Goal: Task Accomplishment & Management: Manage account settings

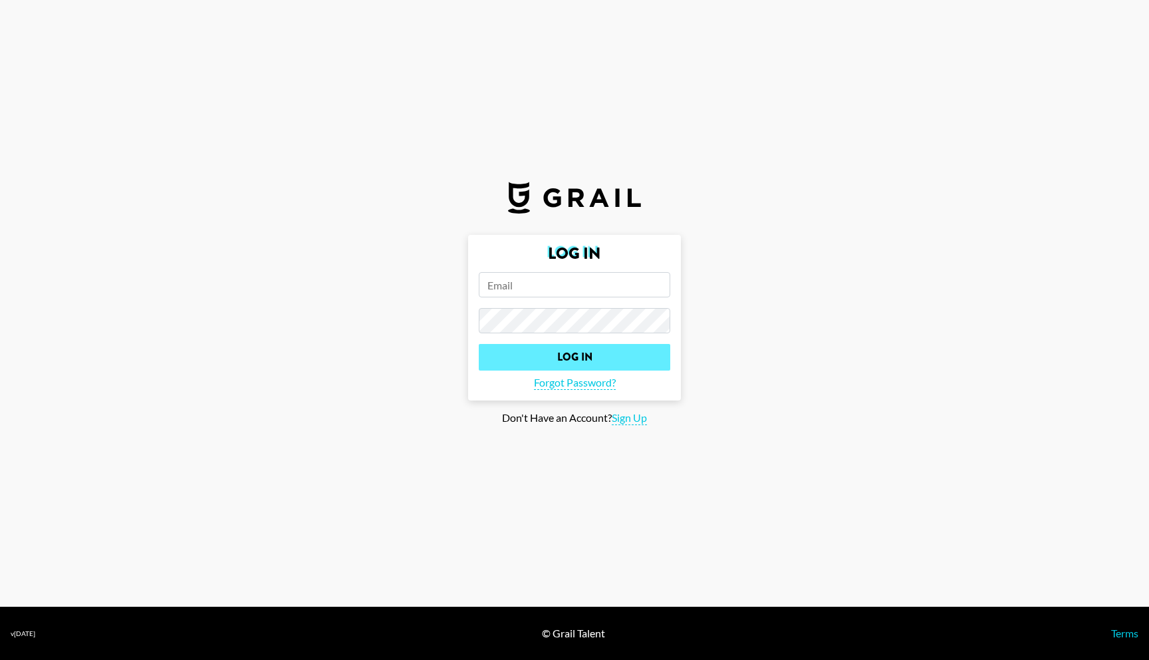
type input "[PERSON_NAME][EMAIL_ADDRESS][PERSON_NAME][DOMAIN_NAME]"
click at [572, 361] on input "Log In" at bounding box center [575, 357] width 192 height 27
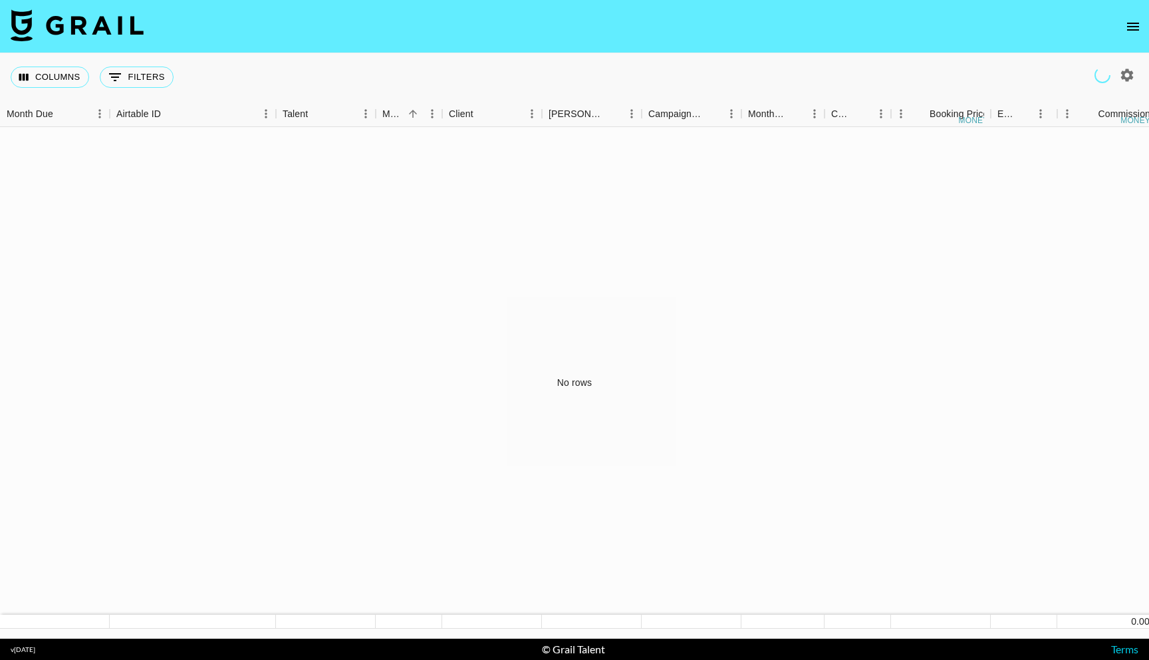
click at [1134, 76] on icon "button" at bounding box center [1127, 75] width 16 height 16
select select "May '25"
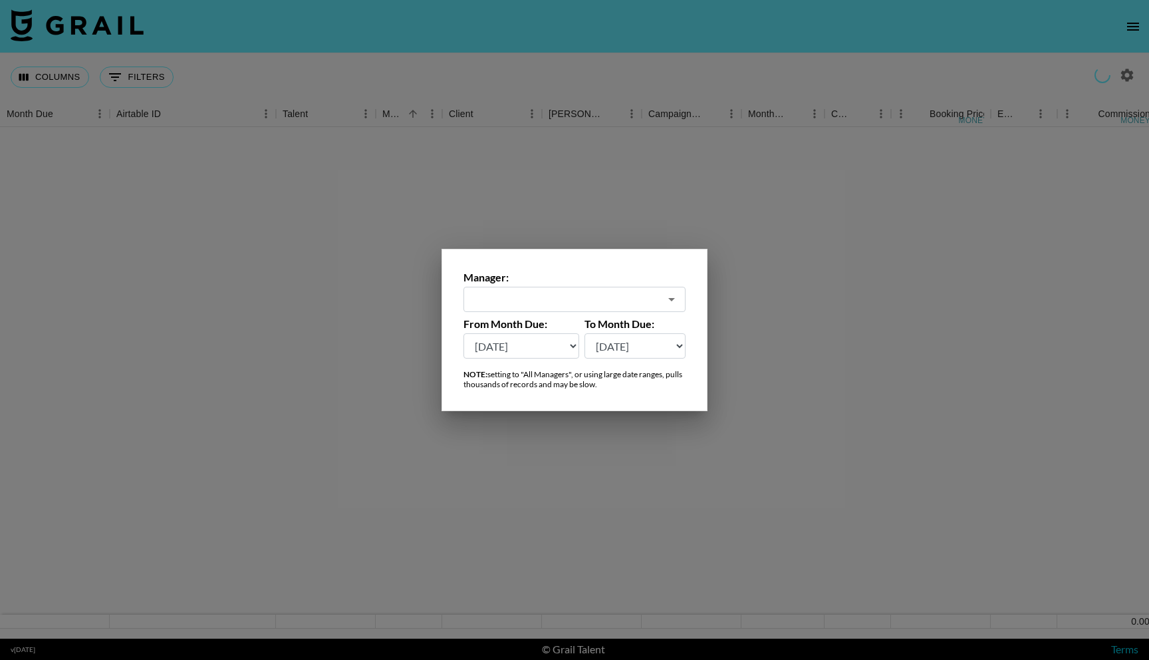
click at [1121, 72] on div at bounding box center [574, 330] width 1149 height 660
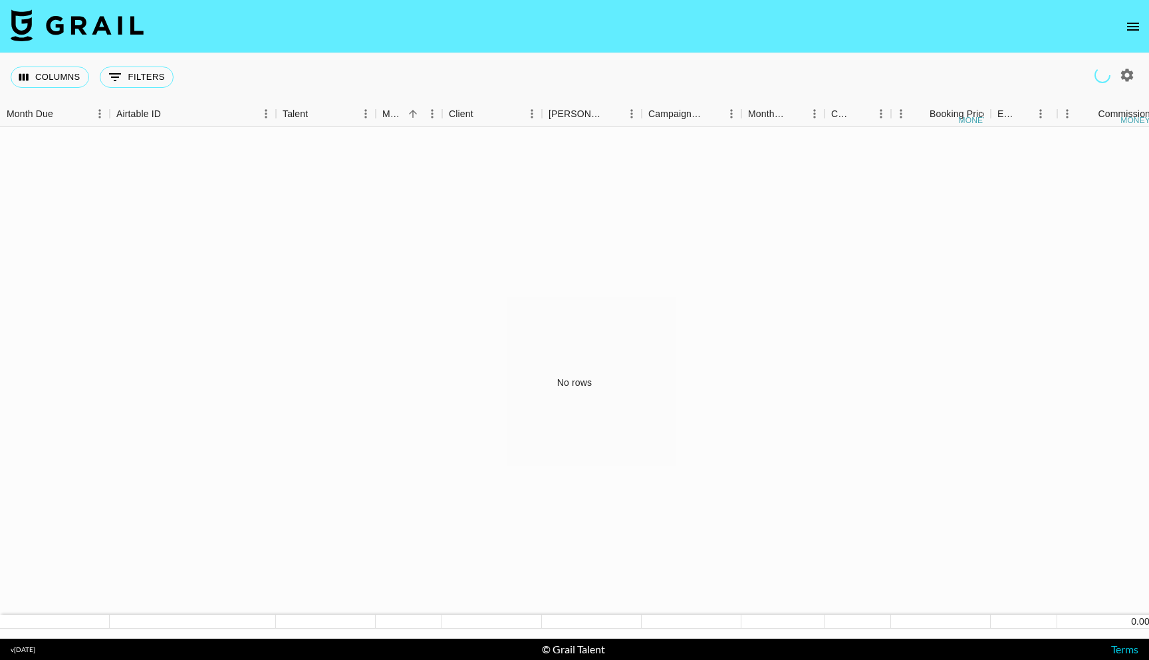
click at [1133, 26] on icon "open drawer" at bounding box center [1133, 27] width 12 height 8
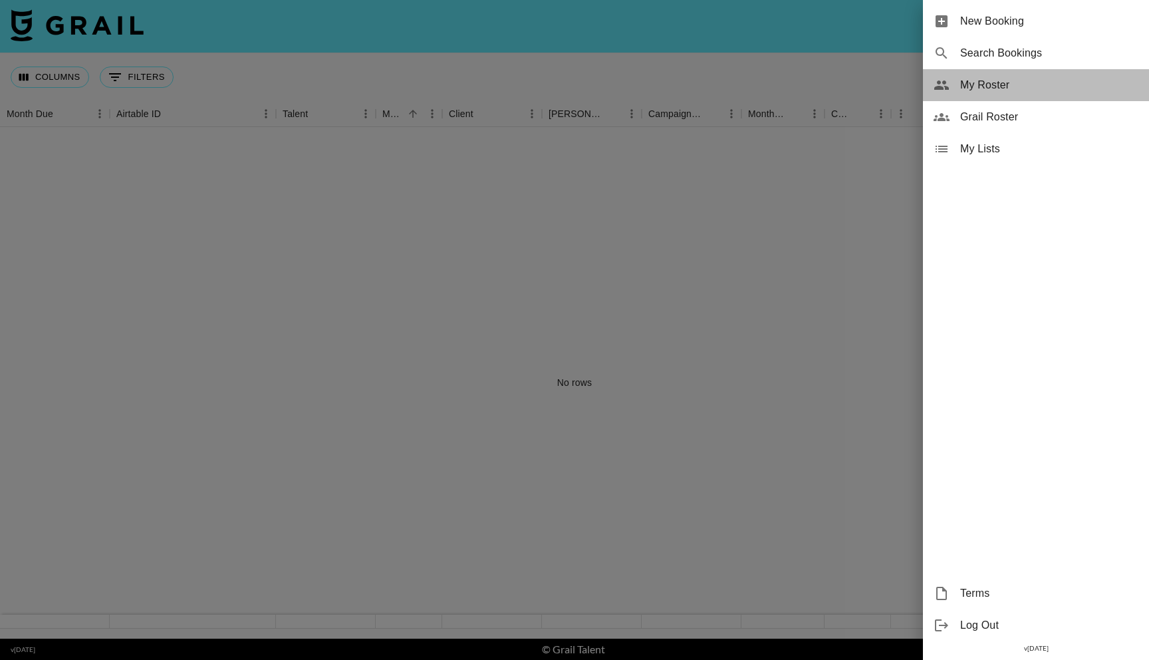
click at [994, 85] on span "My Roster" at bounding box center [1049, 85] width 178 height 16
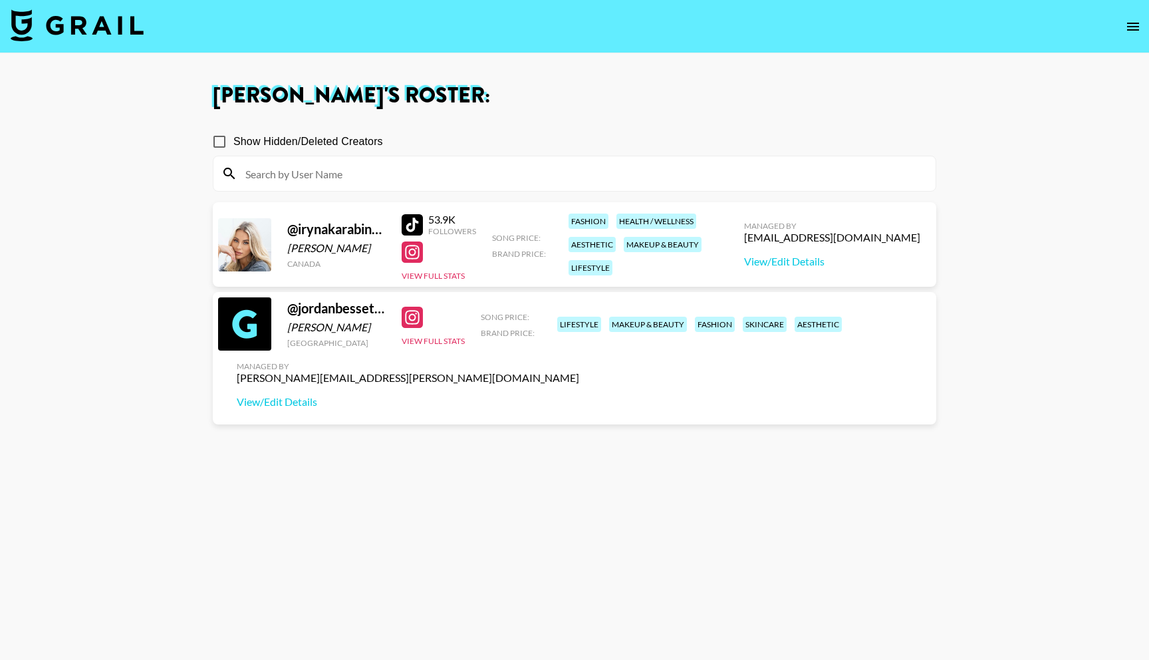
drag, startPoint x: 378, startPoint y: 248, endPoint x: 287, endPoint y: 251, distance: 91.2
click at [287, 251] on div "Iryna Karabinovych" at bounding box center [336, 247] width 98 height 13
copy div "Iryna Karabinovych"
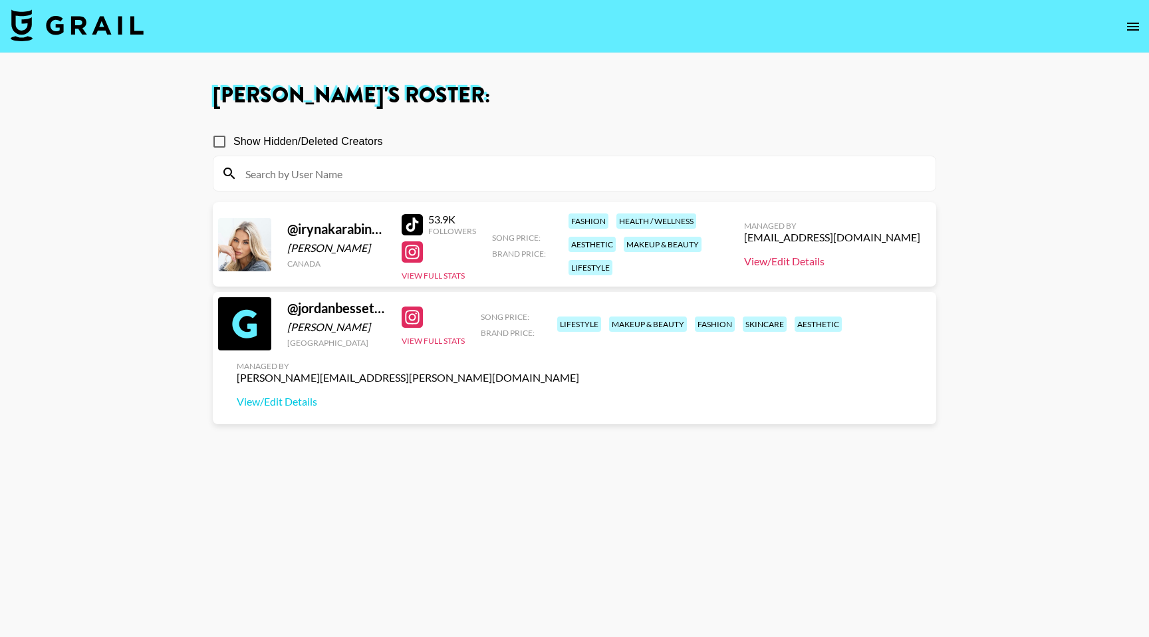
click at [821, 266] on link "View/Edit Details" at bounding box center [832, 261] width 176 height 13
click at [579, 395] on link "View/Edit Details" at bounding box center [408, 401] width 343 height 13
click at [442, 277] on button "View Full Stats" at bounding box center [433, 276] width 63 height 10
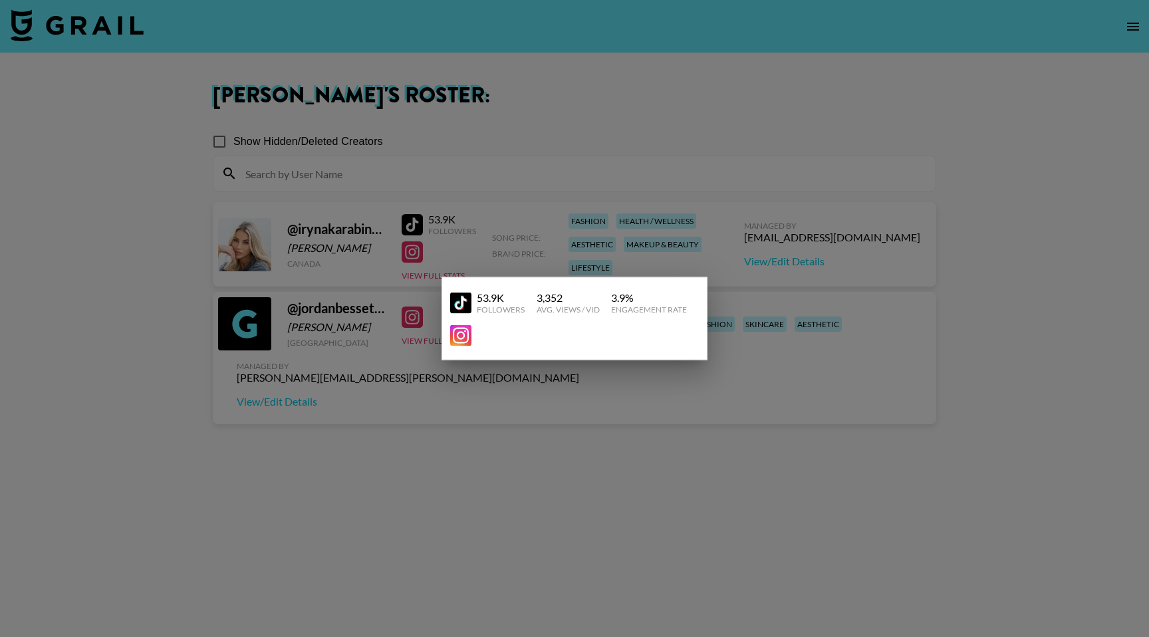
click at [409, 392] on div at bounding box center [574, 318] width 1149 height 637
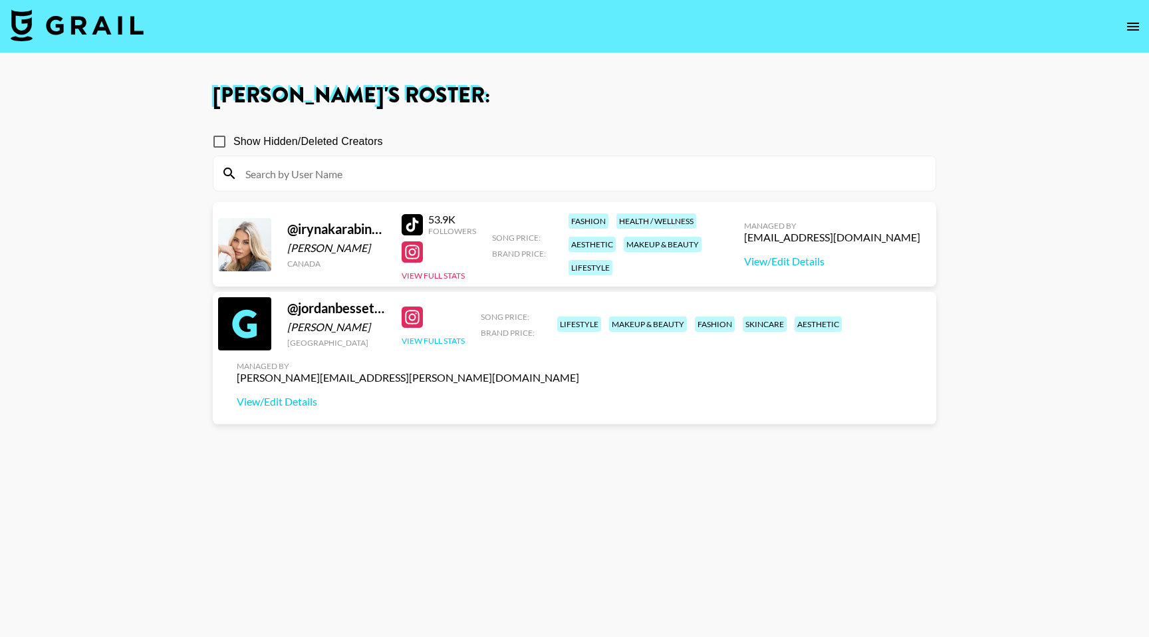
click at [431, 346] on button "View Full Stats" at bounding box center [433, 341] width 63 height 10
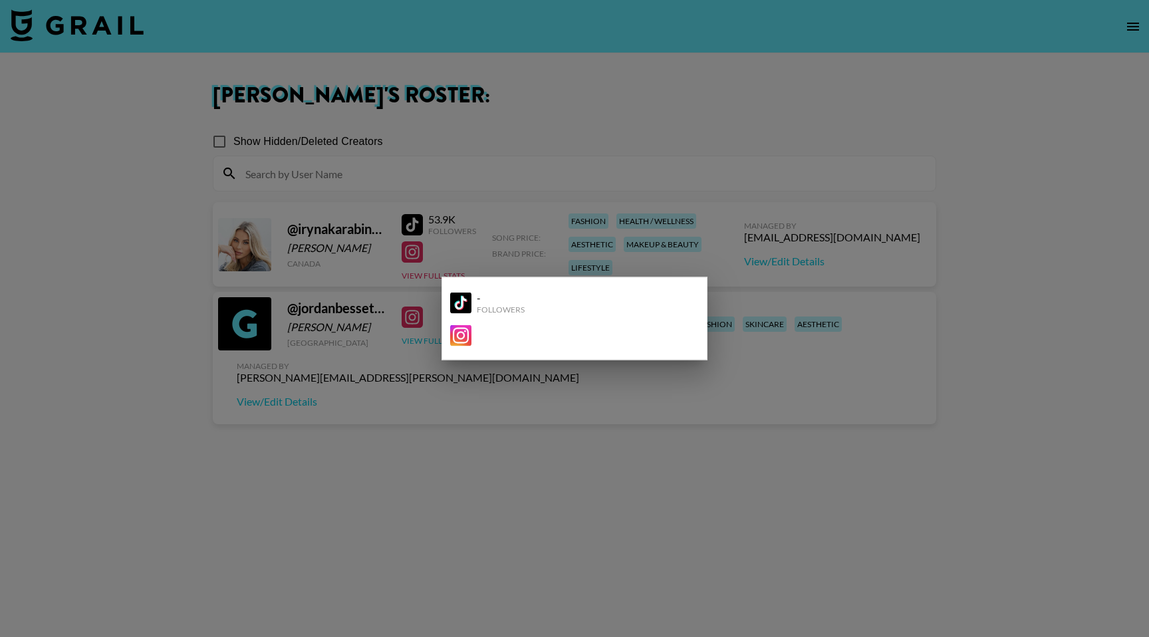
click at [431, 347] on div at bounding box center [574, 318] width 1149 height 637
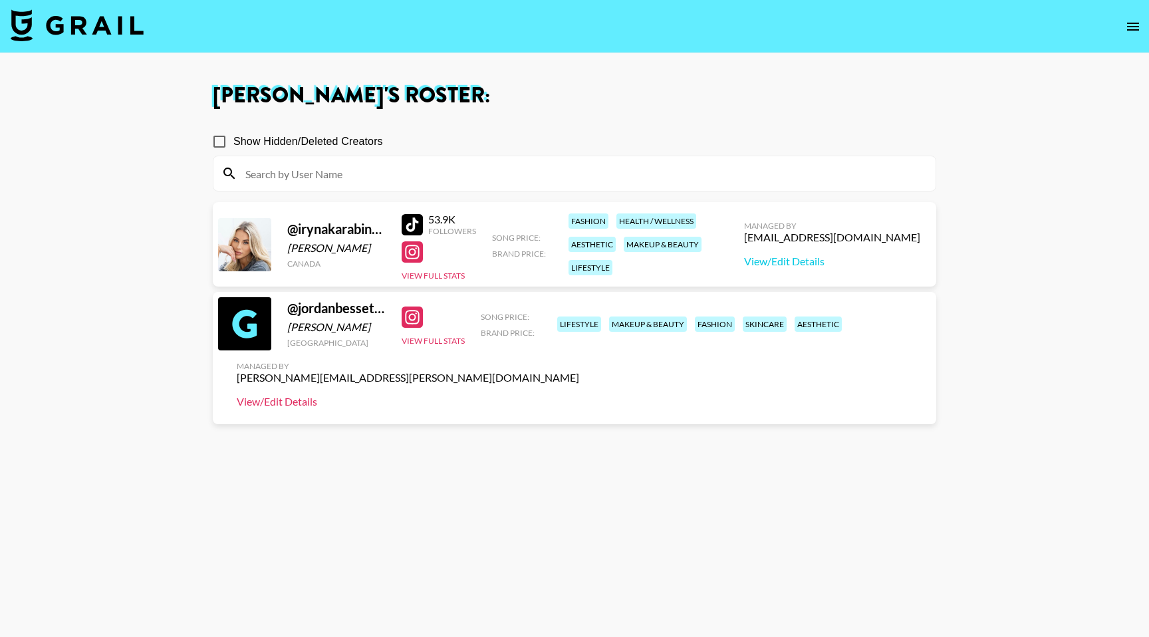
click at [579, 395] on link "View/Edit Details" at bounding box center [408, 401] width 343 height 13
click at [435, 272] on button "View Full Stats" at bounding box center [433, 276] width 63 height 10
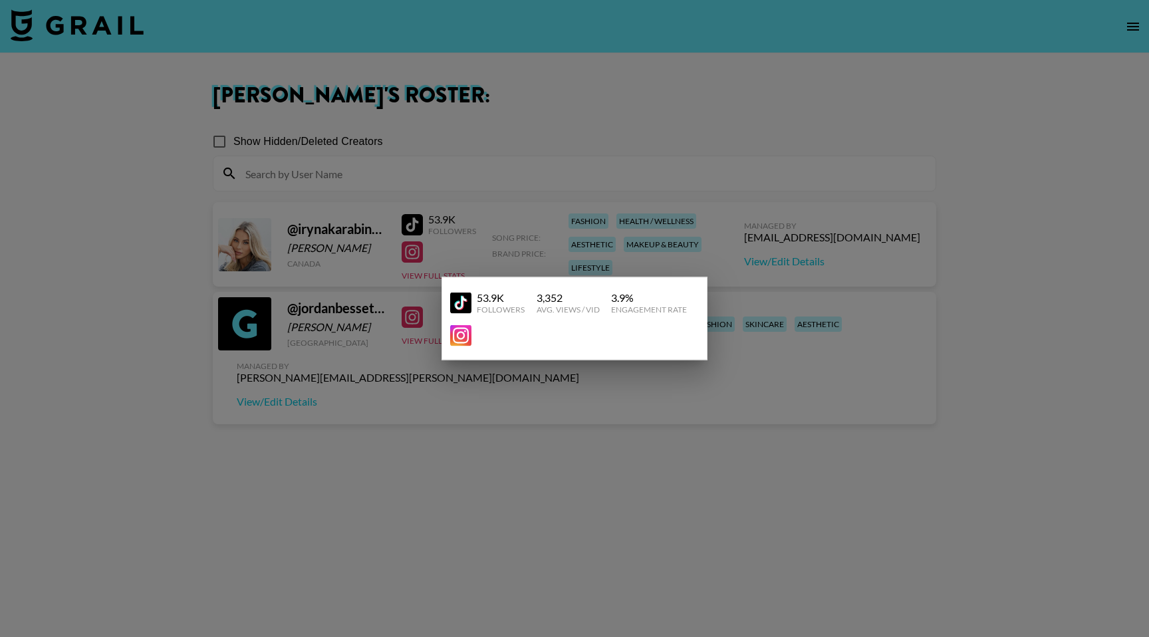
click at [430, 377] on div at bounding box center [574, 318] width 1149 height 637
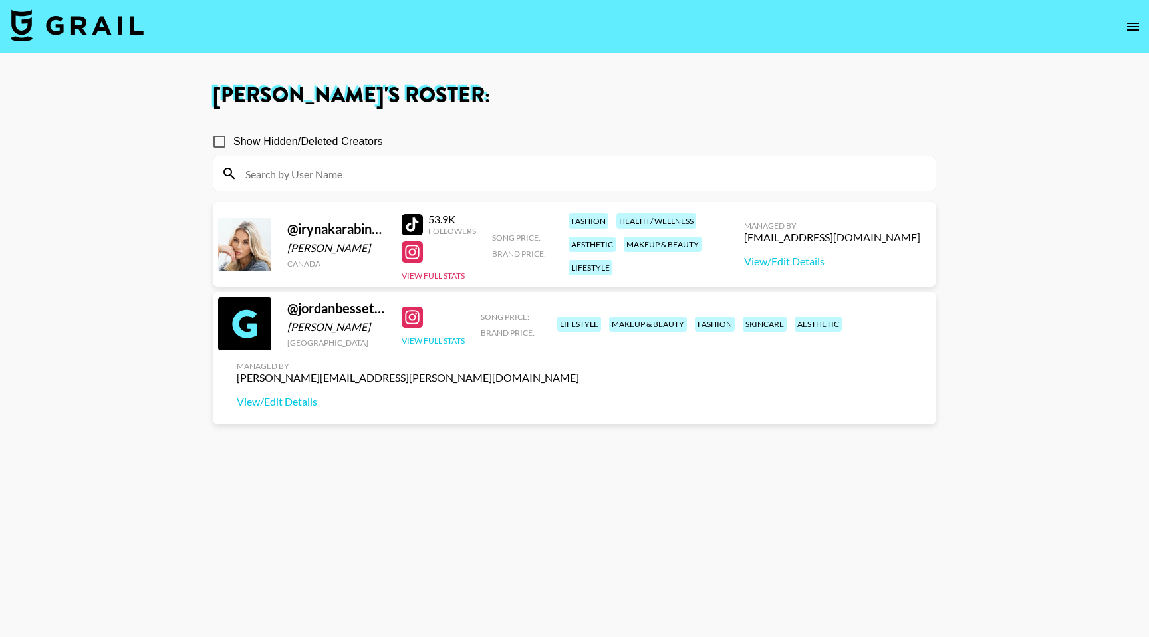
click at [432, 346] on button "View Full Stats" at bounding box center [433, 341] width 63 height 10
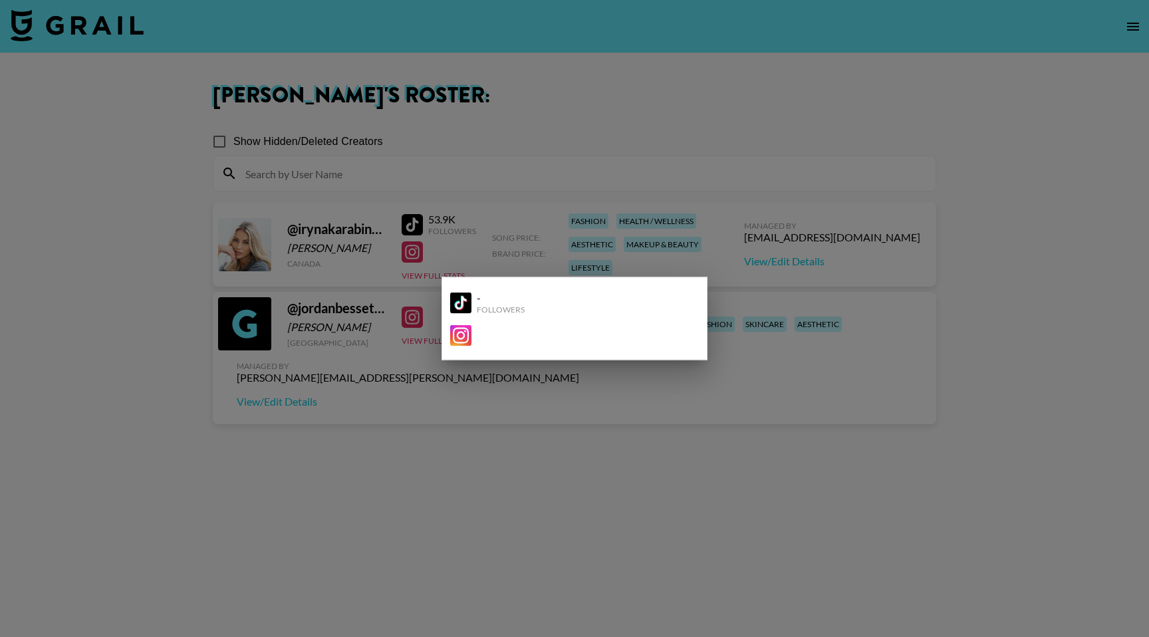
click at [480, 409] on div at bounding box center [574, 318] width 1149 height 637
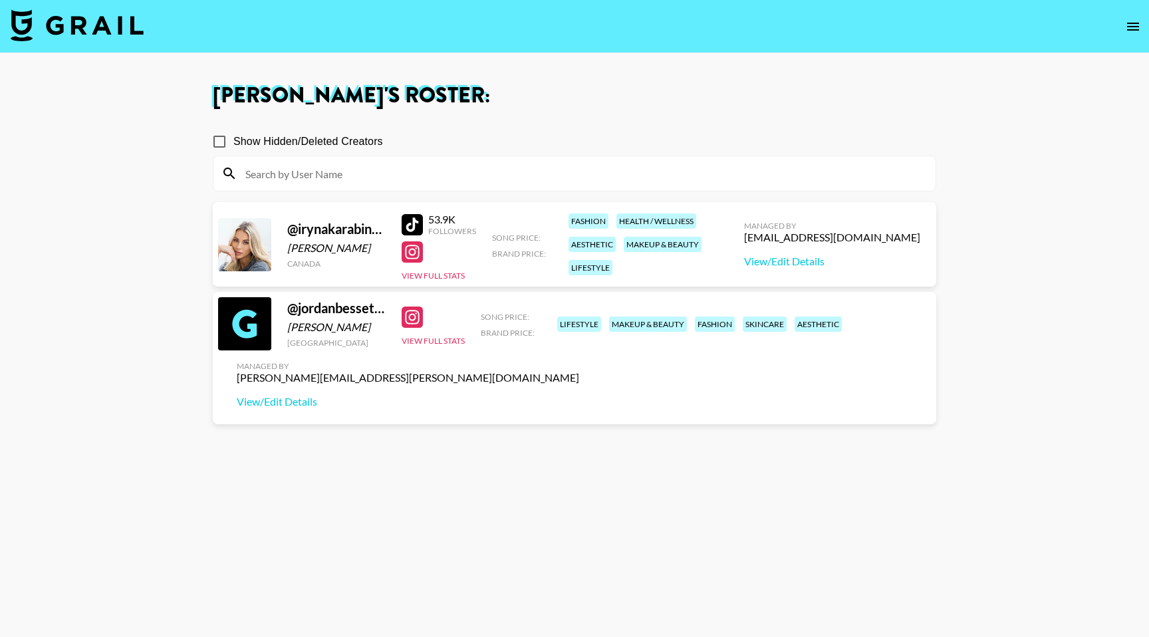
click at [1130, 31] on icon "open drawer" at bounding box center [1133, 27] width 16 height 16
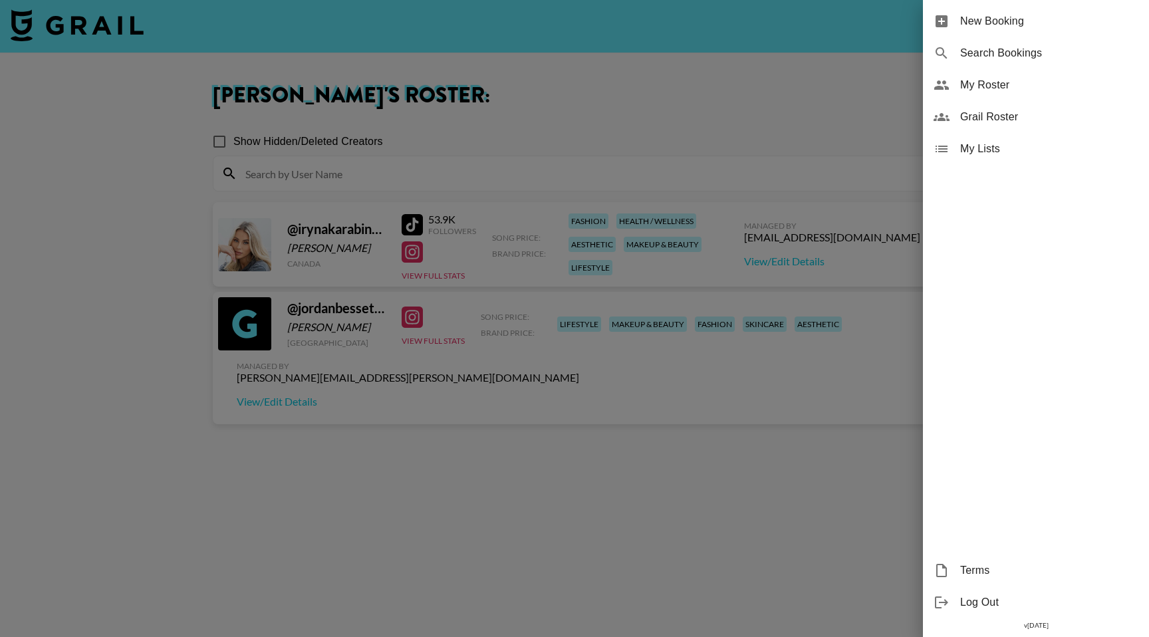
click at [988, 112] on span "Grail Roster" at bounding box center [1049, 117] width 178 height 16
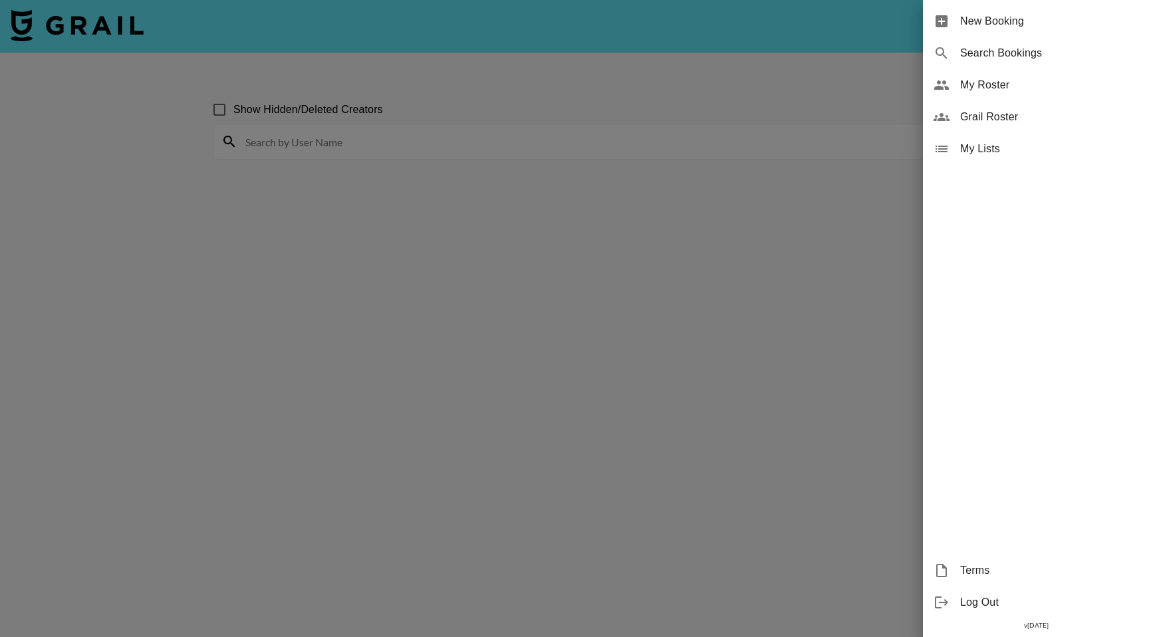
click at [376, 146] on div at bounding box center [574, 318] width 1149 height 637
click at [360, 146] on div at bounding box center [574, 318] width 1149 height 637
click at [690, 168] on div at bounding box center [574, 318] width 1149 height 637
click at [680, 150] on div at bounding box center [574, 318] width 1149 height 637
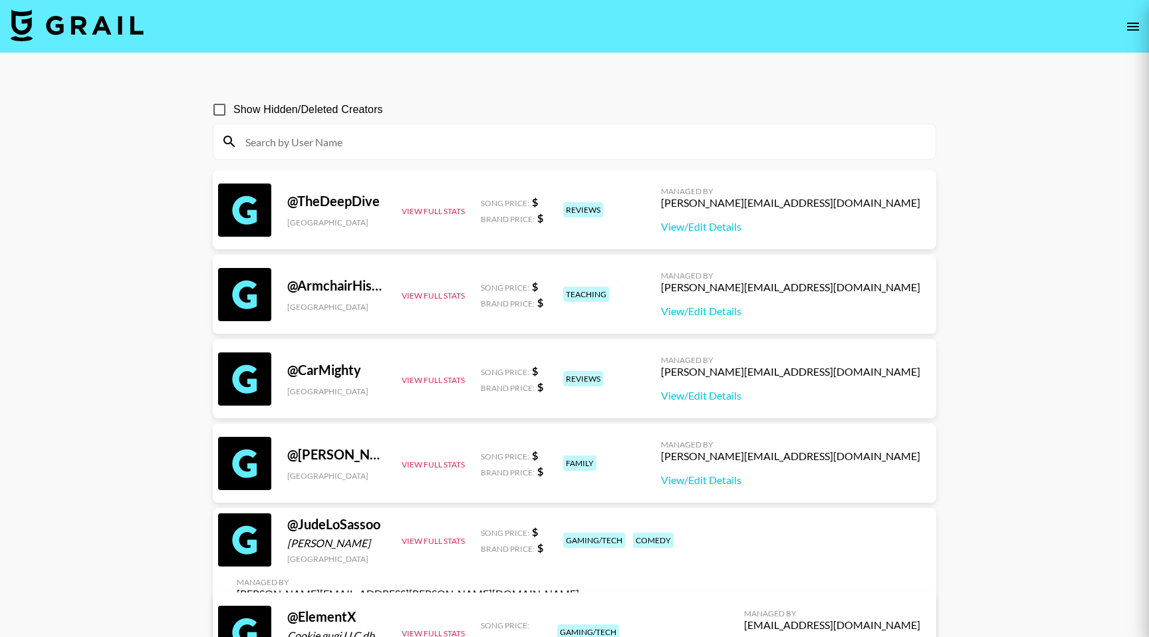
click at [680, 150] on input at bounding box center [582, 141] width 690 height 21
click at [680, 146] on input at bounding box center [582, 141] width 690 height 21
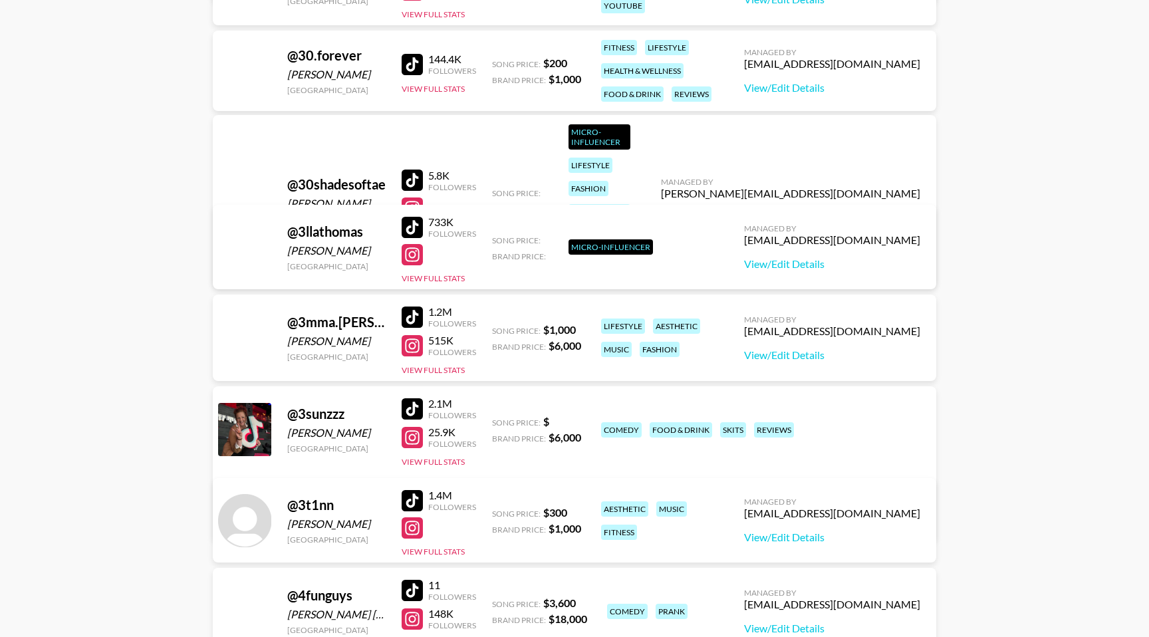
scroll to position [5406, 0]
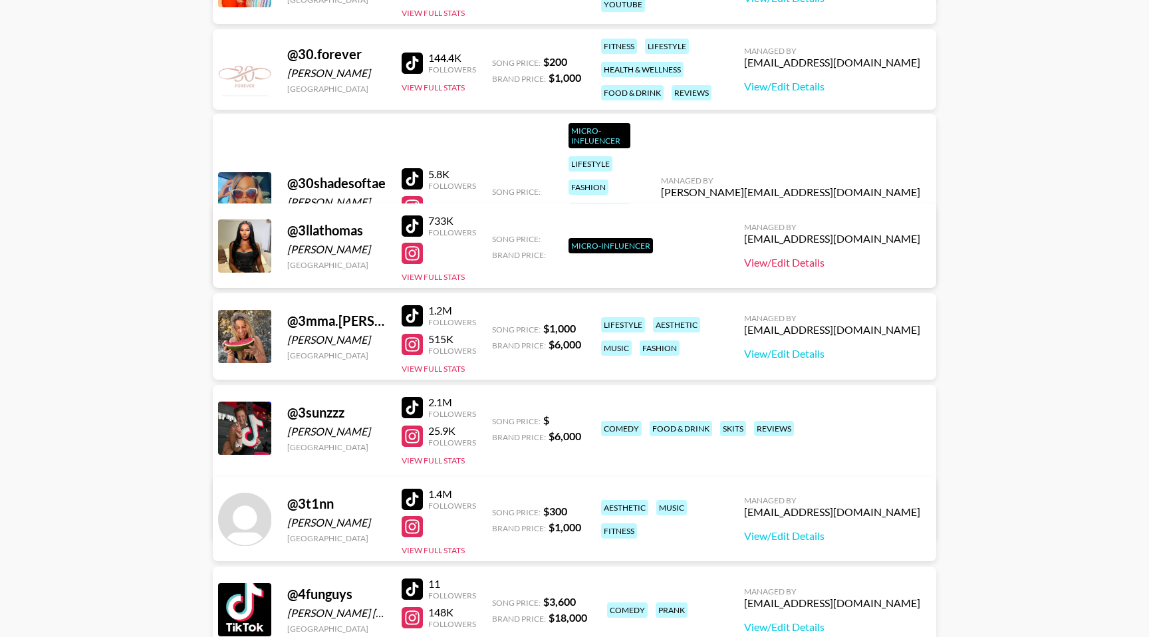
click at [834, 263] on link "View/Edit Details" at bounding box center [832, 262] width 176 height 13
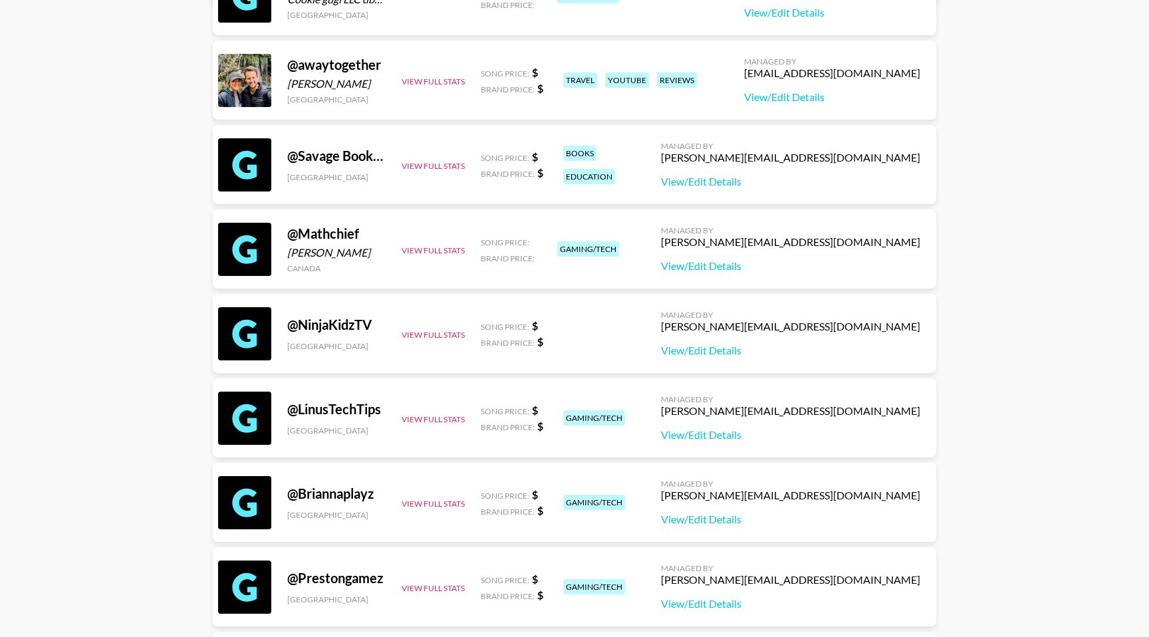
scroll to position [0, 0]
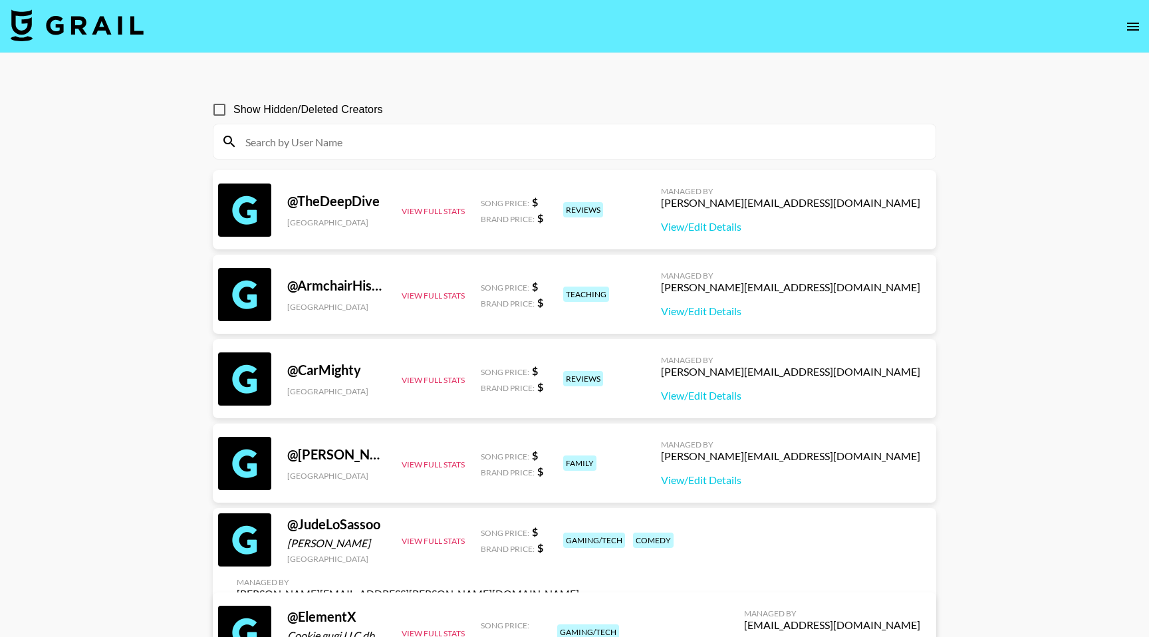
click at [419, 145] on input at bounding box center [582, 141] width 690 height 21
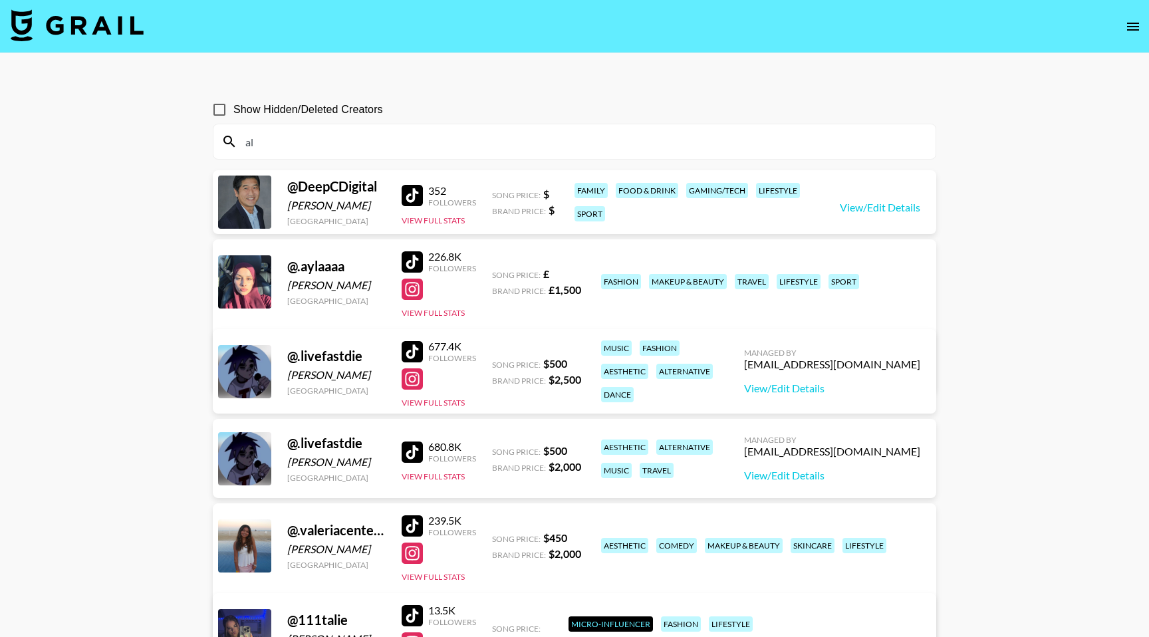
type input "a"
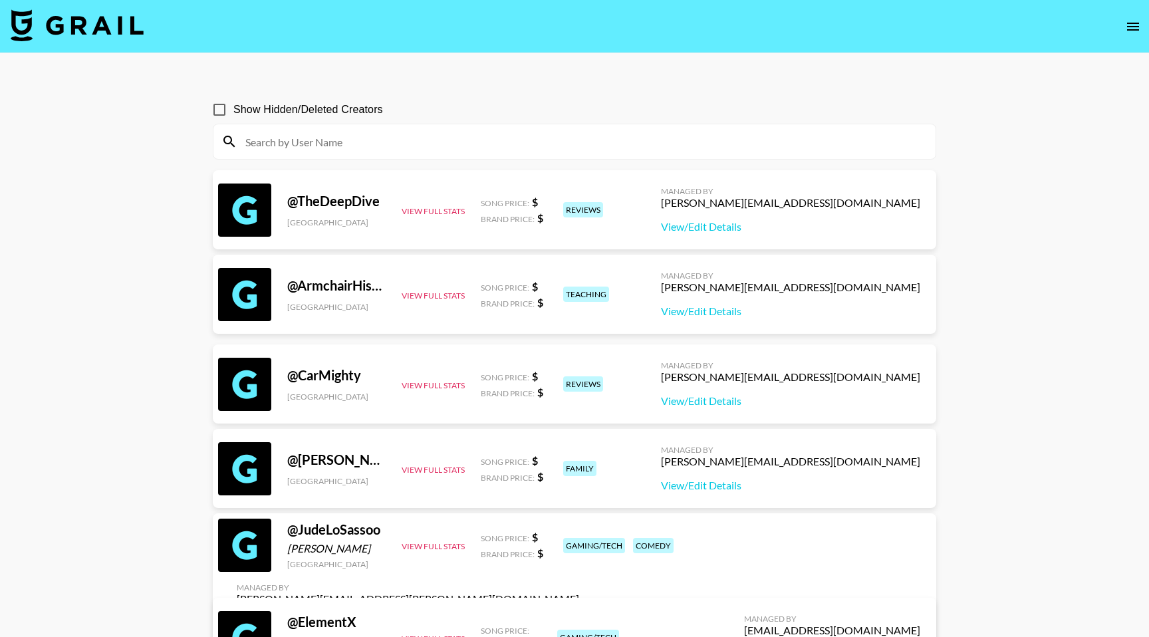
click at [1126, 33] on icon "open drawer" at bounding box center [1133, 27] width 16 height 16
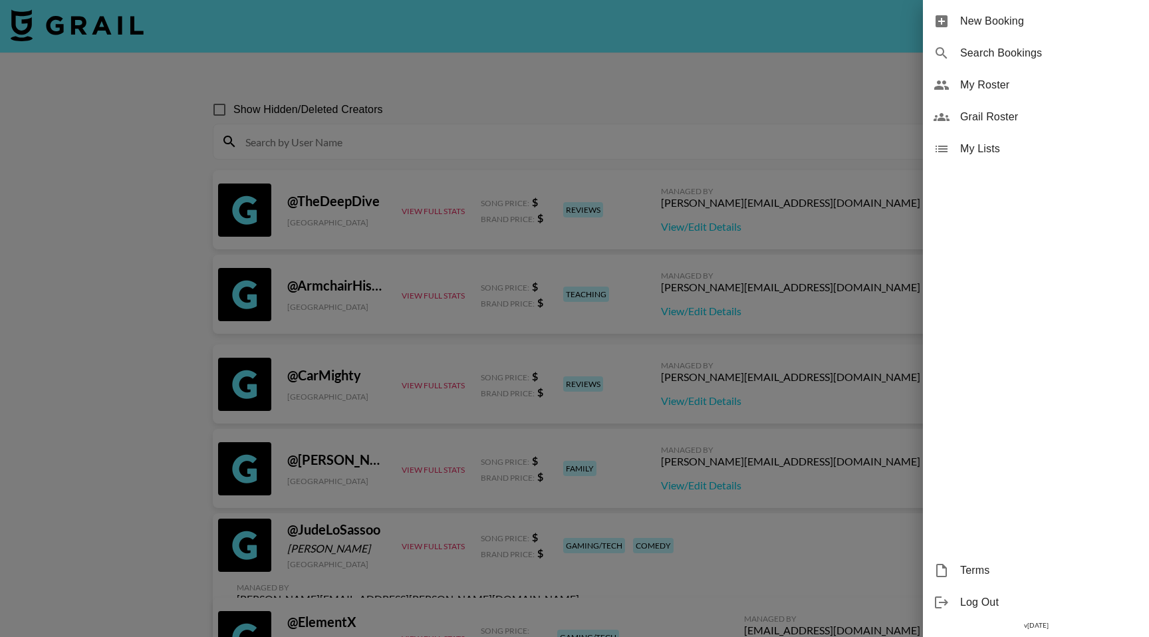
click at [1012, 51] on span "Search Bookings" at bounding box center [1049, 53] width 178 height 16
select select "id"
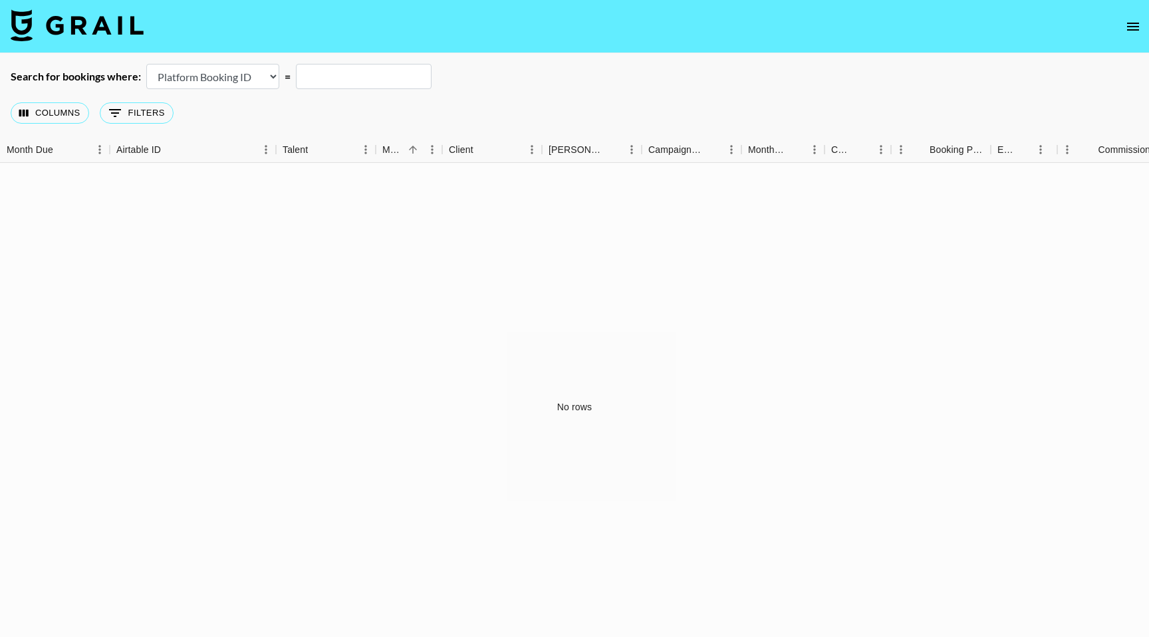
click at [315, 79] on input "text" at bounding box center [364, 76] width 136 height 25
click at [269, 82] on select "Airtable Booking ID Platform Booking ID Platform Campaign ID" at bounding box center [212, 76] width 133 height 25
click at [322, 74] on input "text" at bounding box center [364, 76] width 136 height 25
click at [113, 110] on icon "Show filters" at bounding box center [115, 113] width 12 height 8
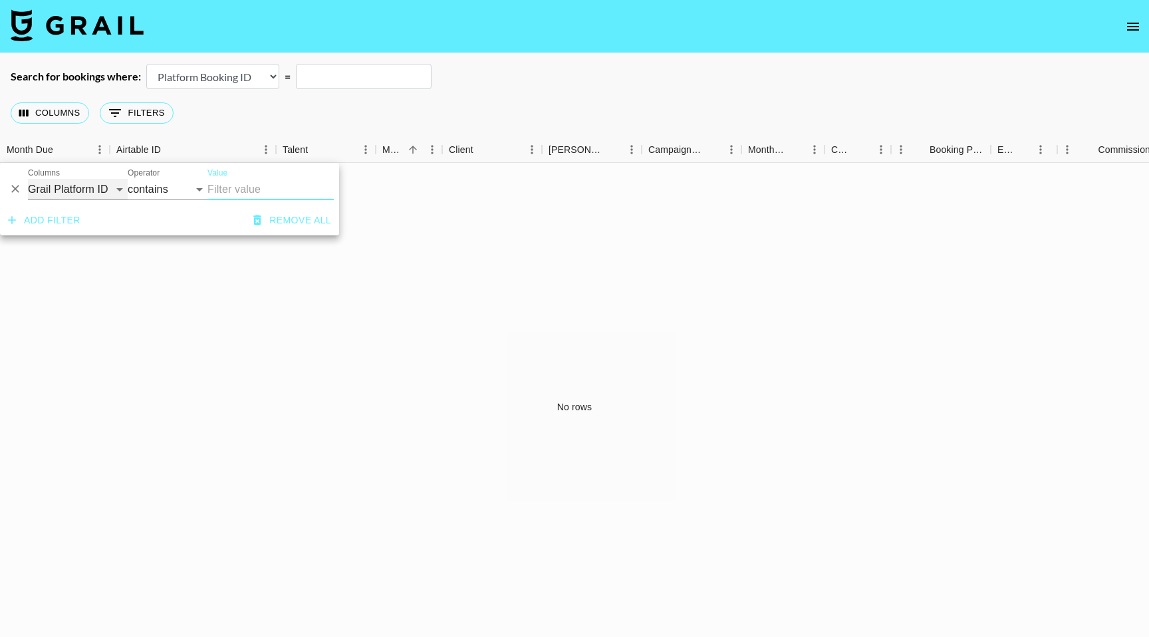
click at [106, 184] on select "Grail Platform ID Airtable ID Talent Manager Client Booker Campaign (Type) Date…" at bounding box center [78, 189] width 100 height 21
select select "managerIds"
click at [28, 179] on select "Grail Platform ID Airtable ID Talent Manager Client Booker Campaign (Type) Date…" at bounding box center [78, 189] width 100 height 21
select select "is"
click at [217, 195] on input "Value" at bounding box center [298, 189] width 180 height 21
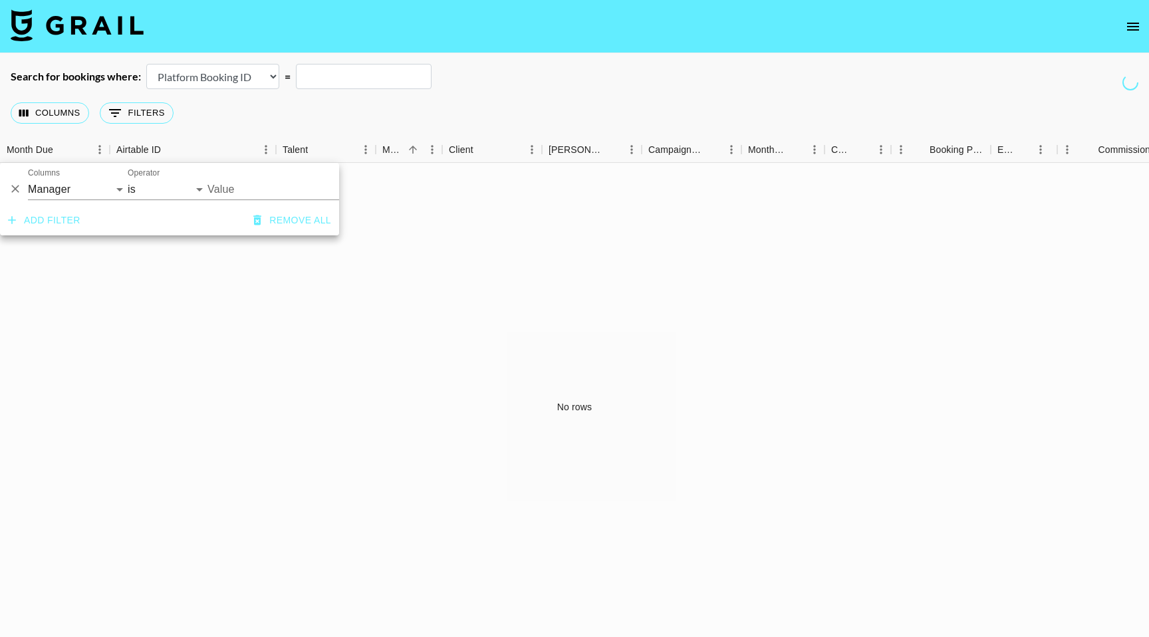
click at [217, 195] on input "Value" at bounding box center [298, 189] width 180 height 21
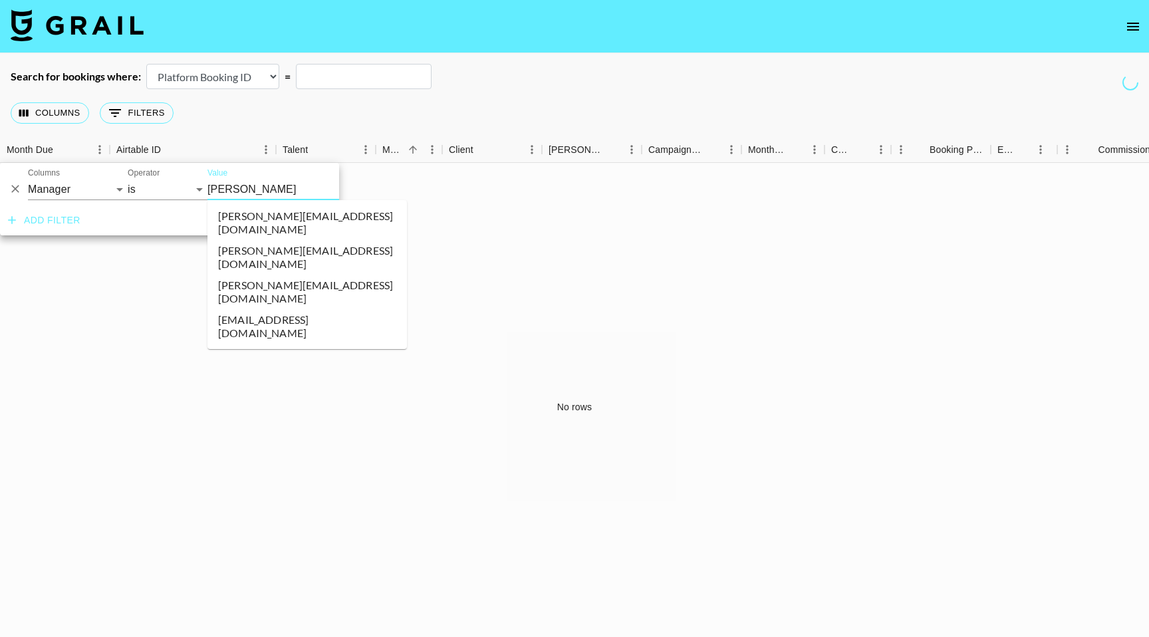
type input "alexi"
click at [271, 216] on li "alexia@grail-talent.com" at bounding box center [308, 223] width 200 height 35
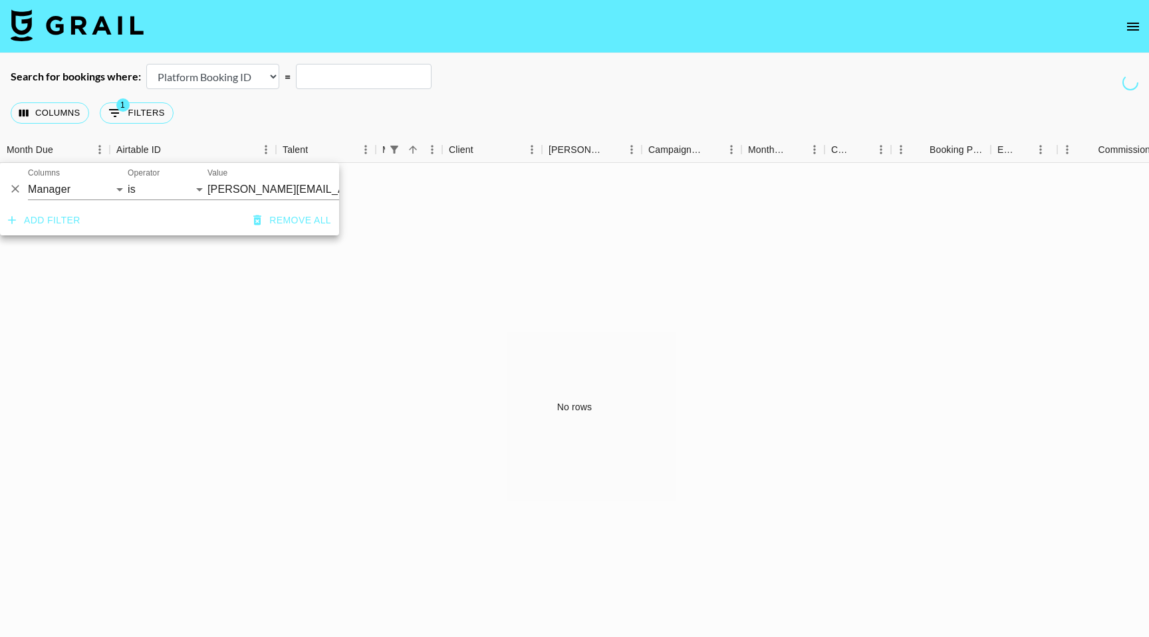
click at [491, 100] on div "Columns 1 Filters + Booking" at bounding box center [574, 113] width 1149 height 48
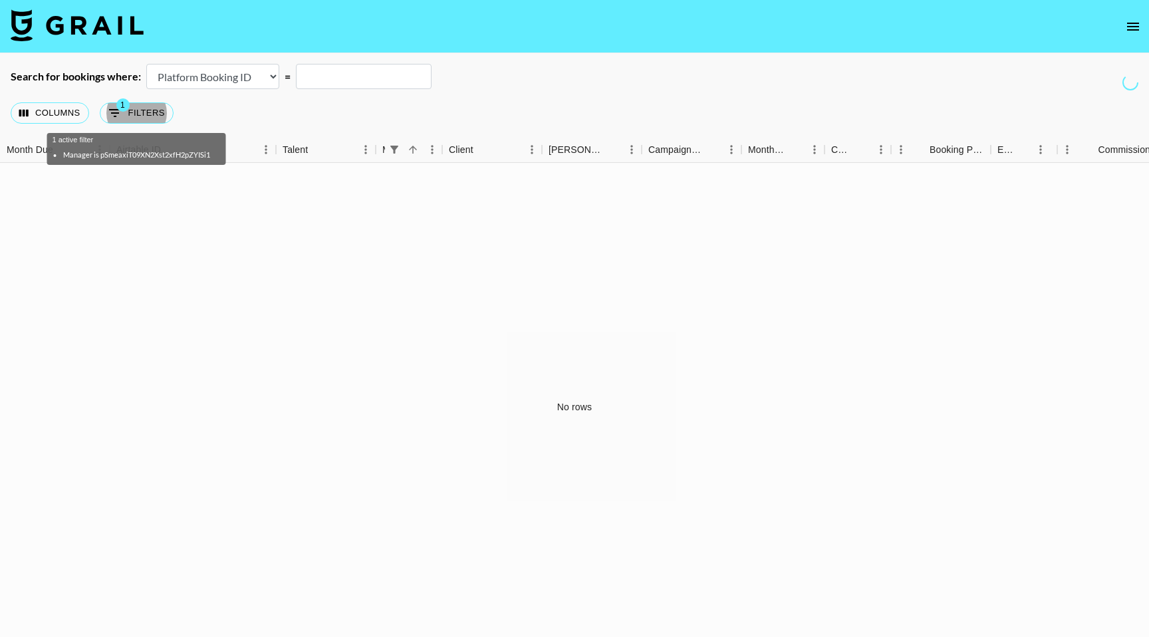
click at [265, 77] on select "Airtable Booking ID Platform Booking ID Platform Campaign ID" at bounding box center [212, 76] width 133 height 25
select select "airtableId"
click at [146, 64] on select "Airtable Booking ID Platform Booking ID Platform Campaign ID" at bounding box center [212, 76] width 133 height 25
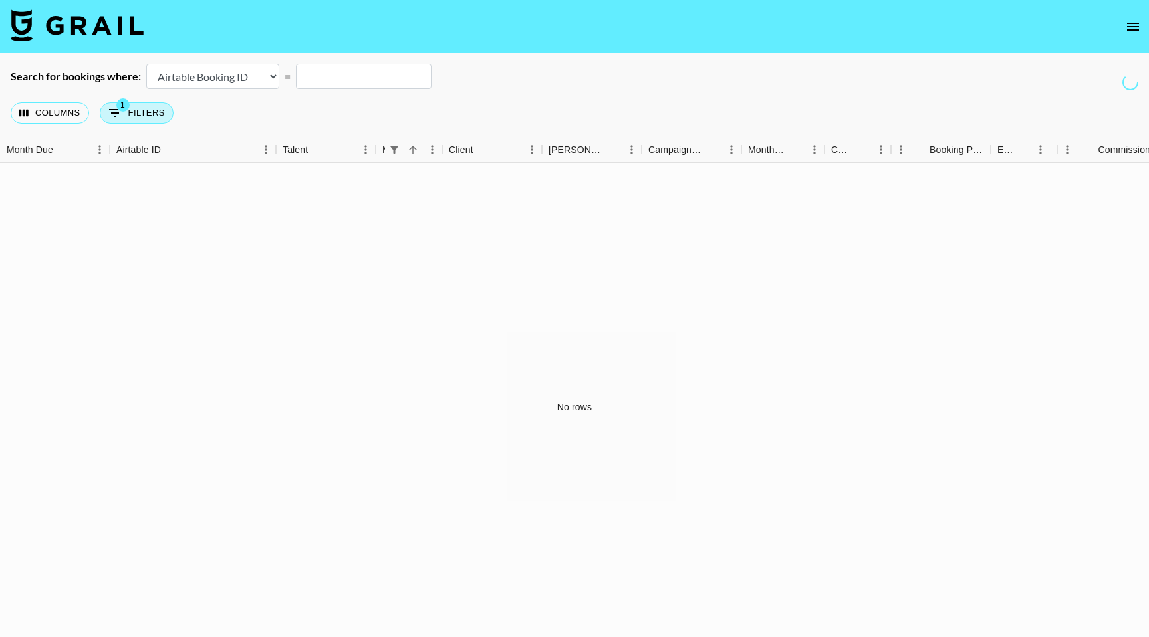
click at [156, 107] on button "1 Filters" at bounding box center [137, 112] width 74 height 21
select select "managerIds"
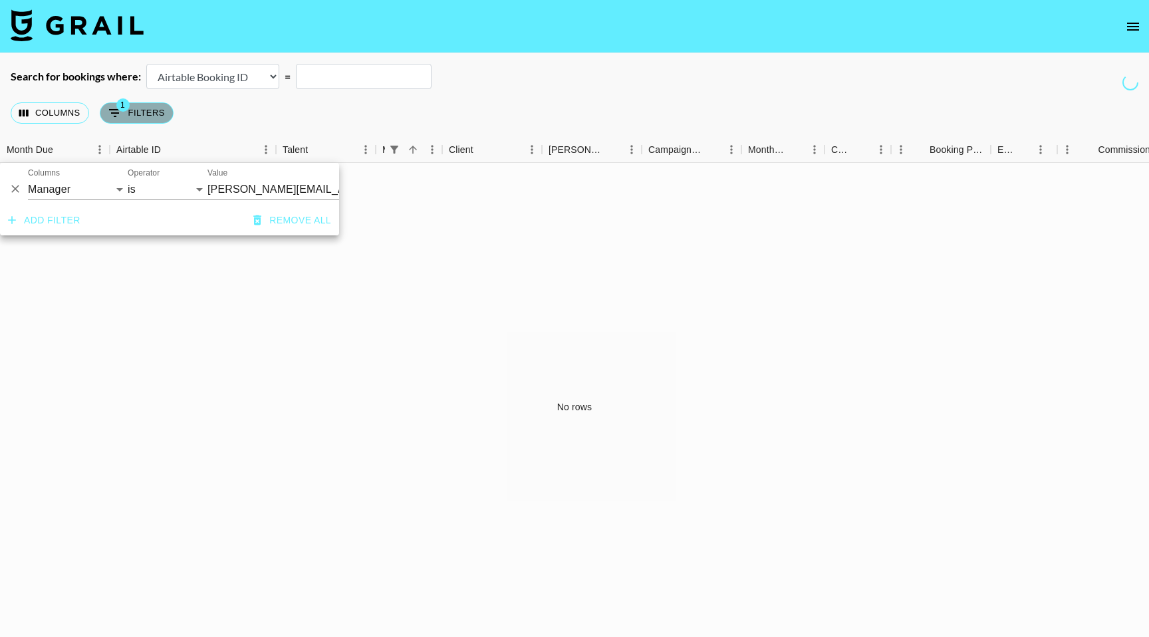
click at [156, 107] on button "1 Filters" at bounding box center [137, 112] width 74 height 21
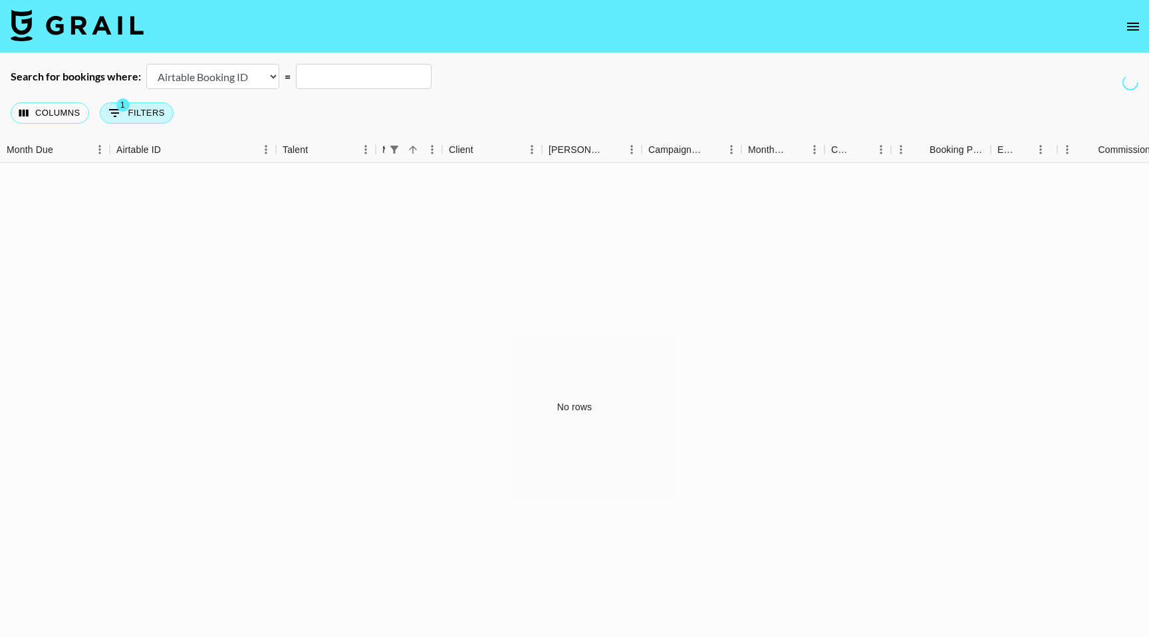
click at [156, 107] on button "1 Filters" at bounding box center [137, 112] width 74 height 21
select select "managerIds"
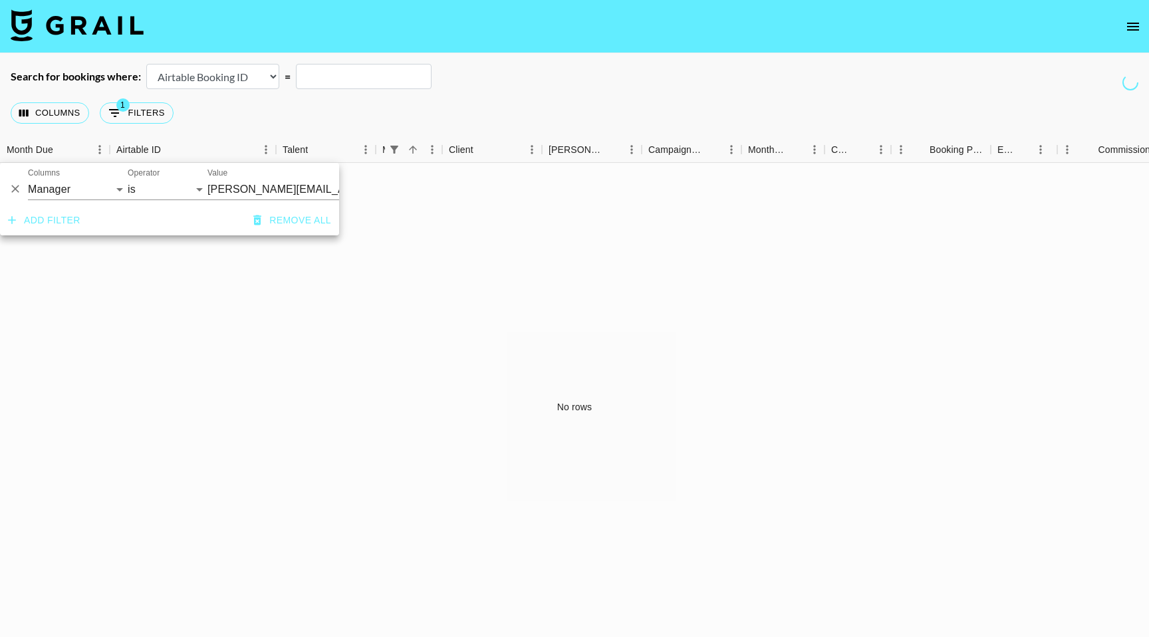
click at [236, 106] on div "Columns 1 Filters + Booking" at bounding box center [574, 113] width 1149 height 48
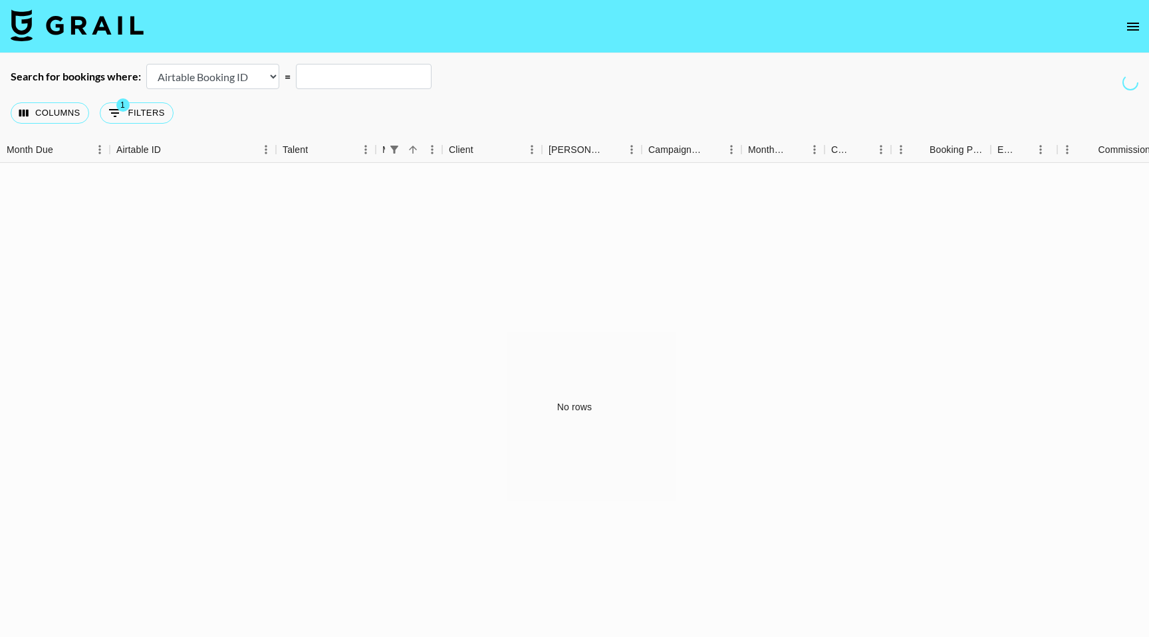
click at [188, 68] on select "Airtable Booking ID Platform Booking ID Platform Campaign ID" at bounding box center [212, 76] width 133 height 25
select select "campaignId"
click at [146, 64] on select "Airtable Booking ID Platform Booking ID Platform Campaign ID" at bounding box center [212, 76] width 133 height 25
click at [492, 101] on div "Columns 1 Filters + Booking" at bounding box center [574, 113] width 1149 height 48
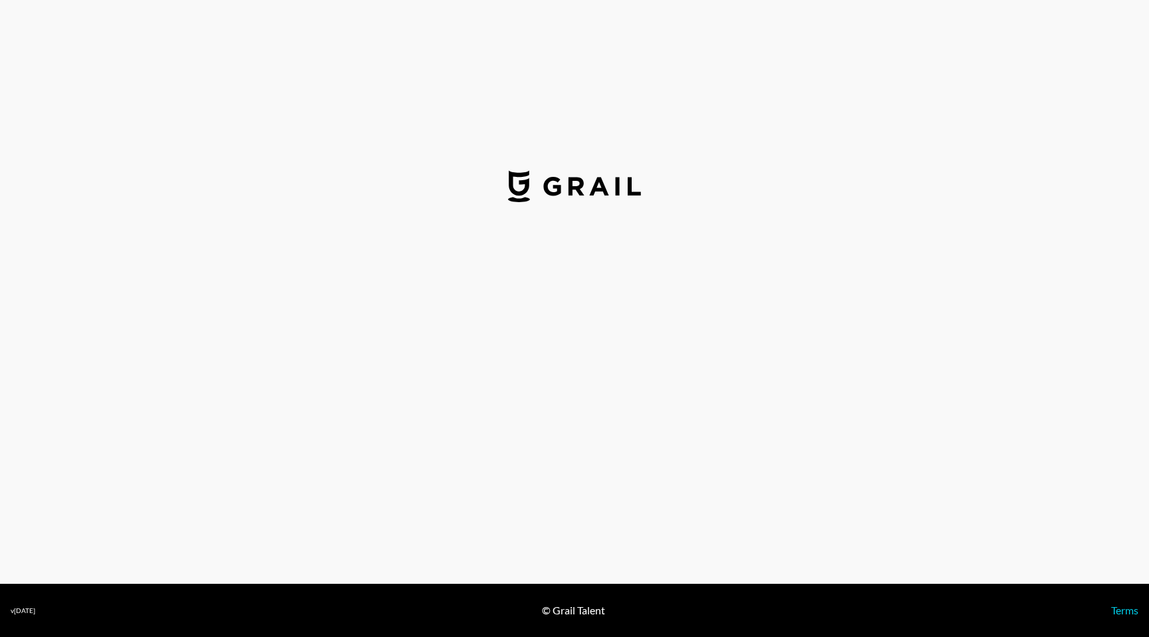
select select "USD"
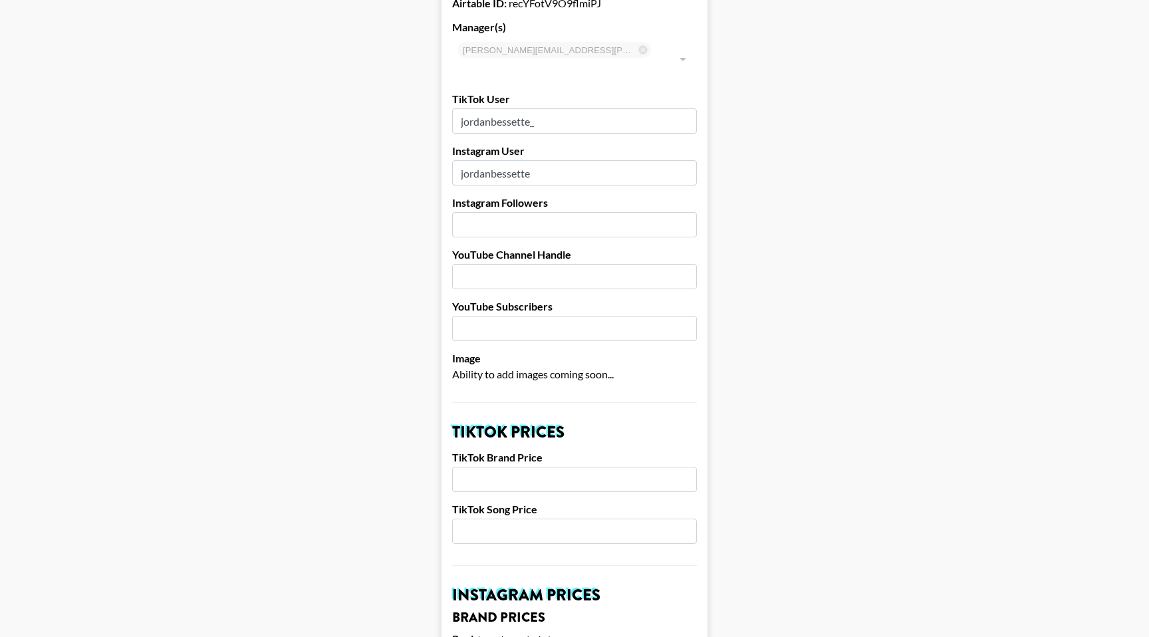
scroll to position [97, 0]
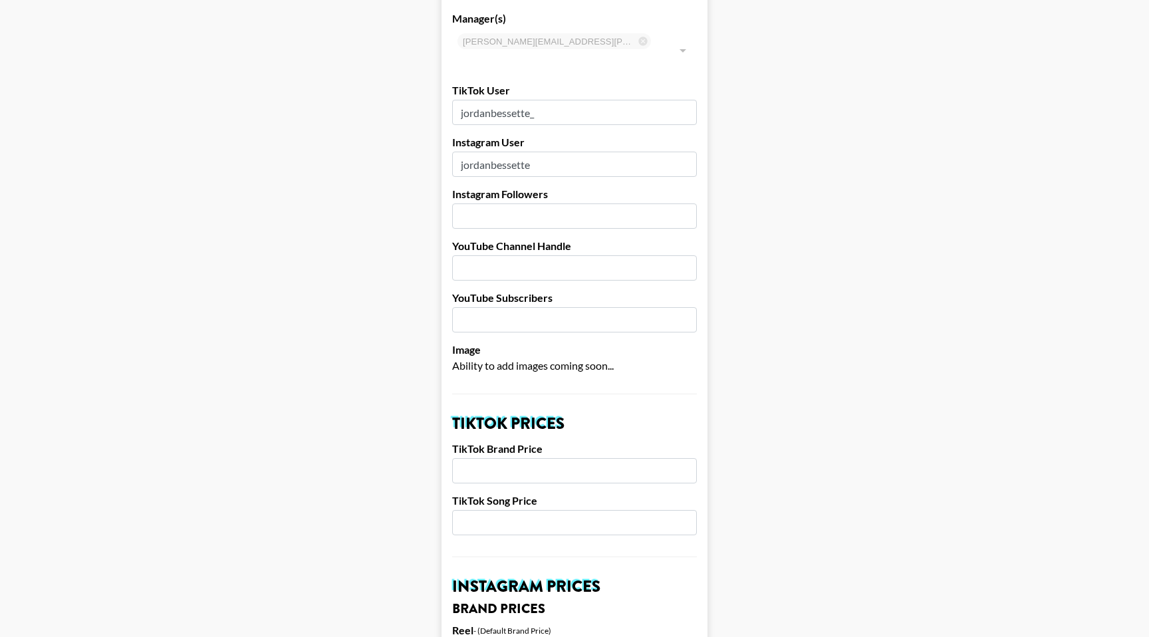
click at [498, 204] on input "number" at bounding box center [574, 216] width 245 height 25
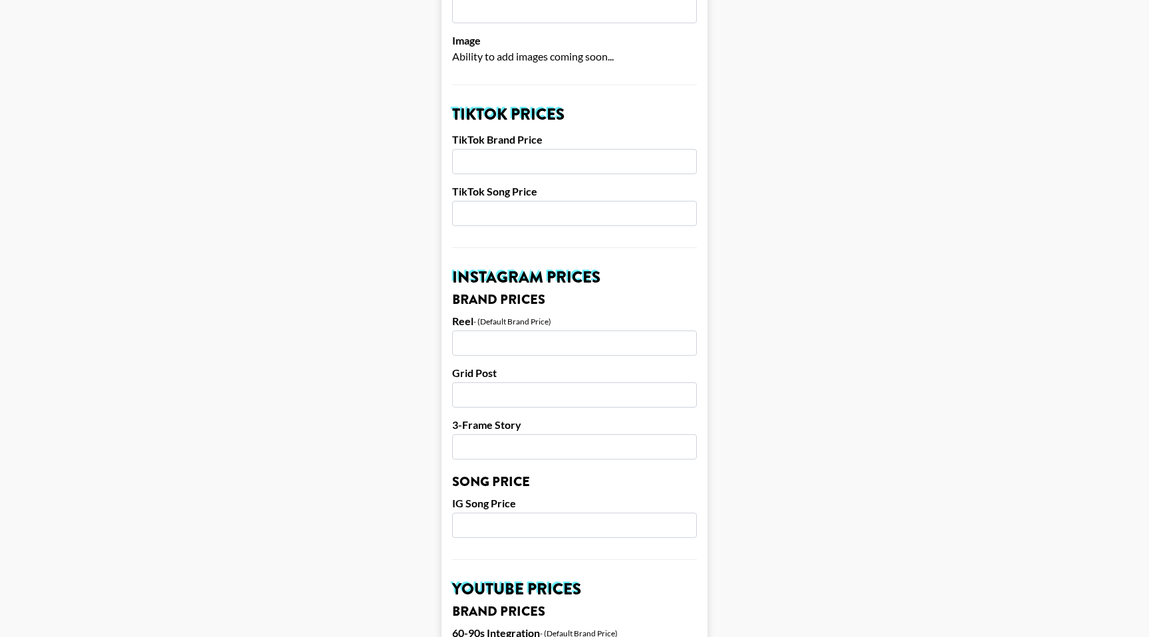
scroll to position [410, 0]
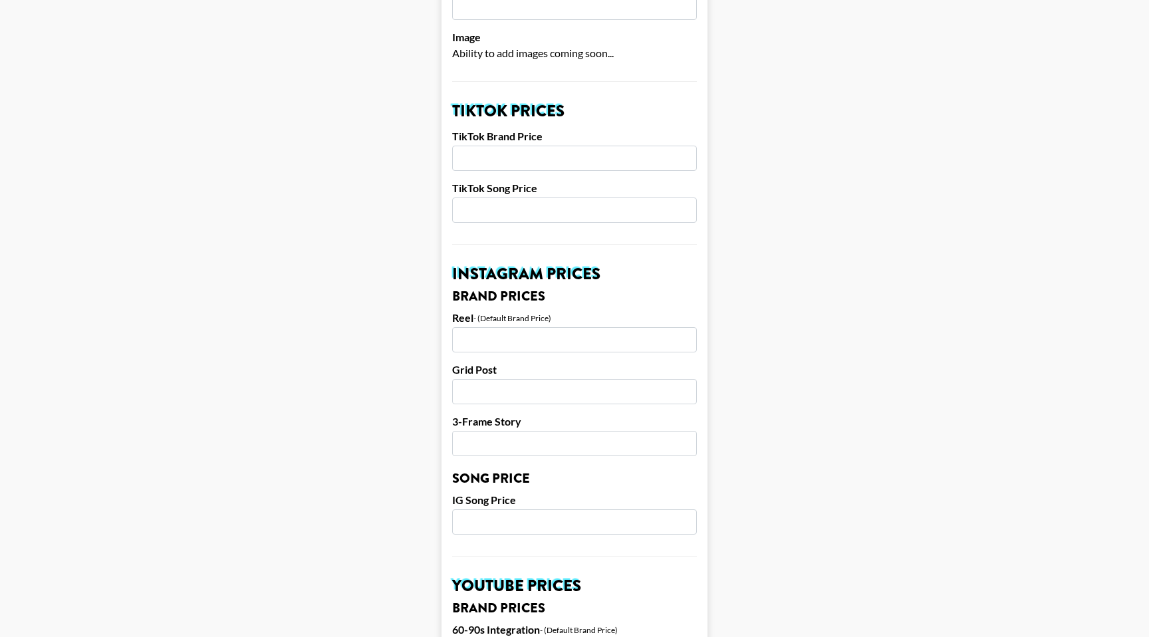
type input "25500"
click at [494, 510] on input "number" at bounding box center [574, 522] width 245 height 25
type input "200"
click at [502, 327] on input "number" at bounding box center [574, 339] width 245 height 25
click at [510, 363] on div "Grid Post" at bounding box center [574, 383] width 245 height 41
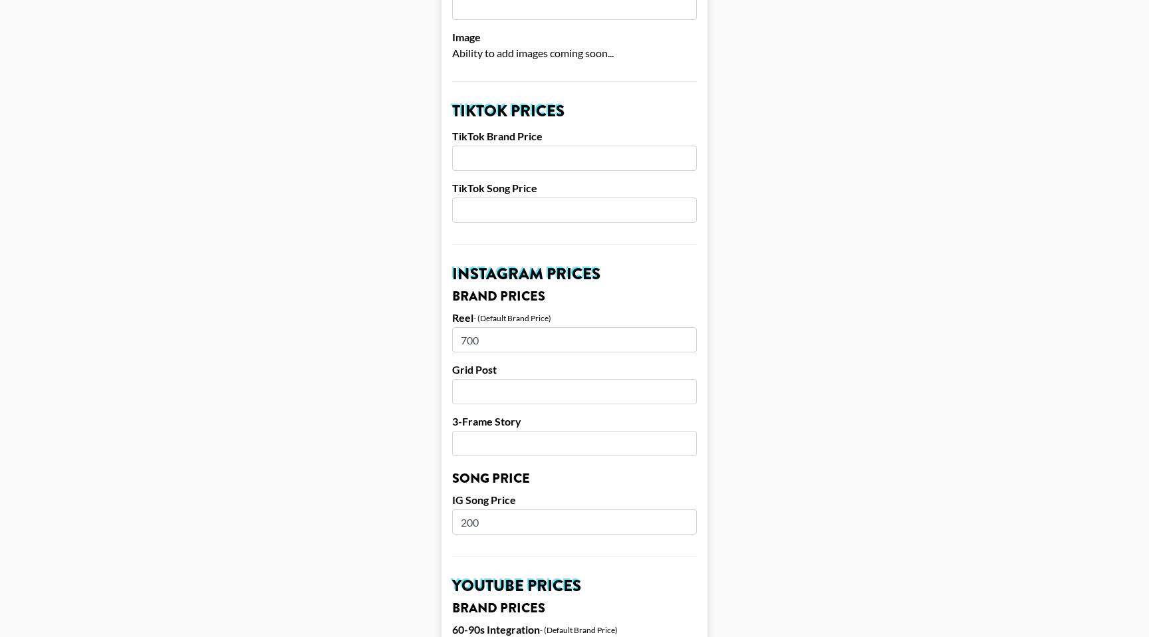
click at [509, 379] on input "number" at bounding box center [574, 391] width 245 height 25
click at [466, 327] on input "700" at bounding box center [574, 339] width 245 height 25
type input "800"
click at [483, 380] on input "number" at bounding box center [574, 391] width 245 height 25
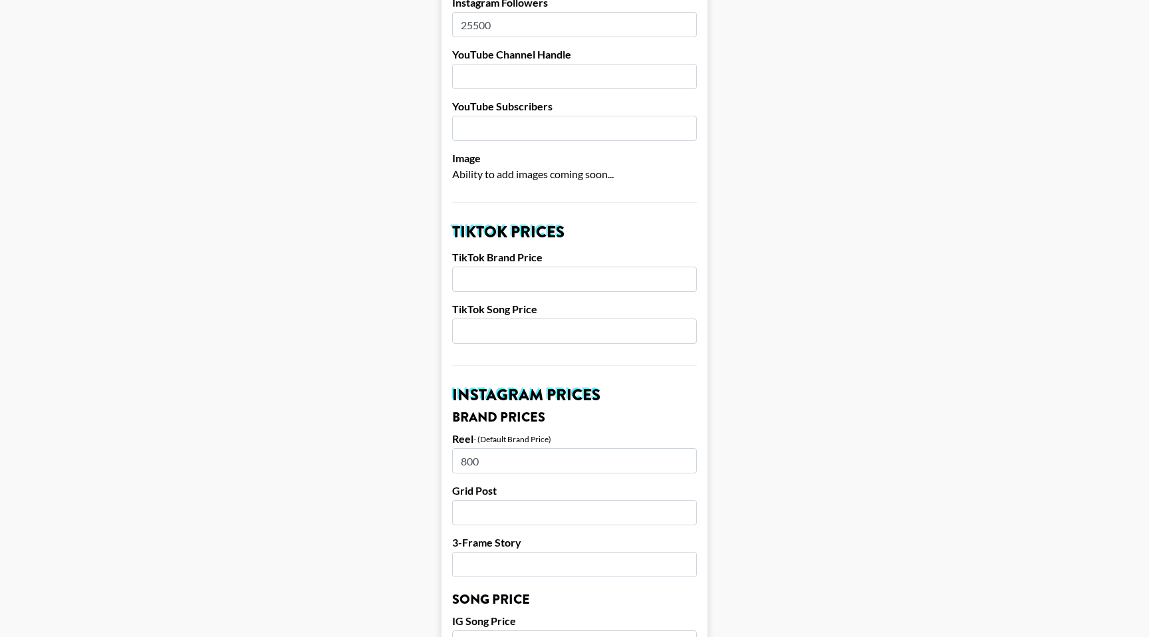
scroll to position [0, 0]
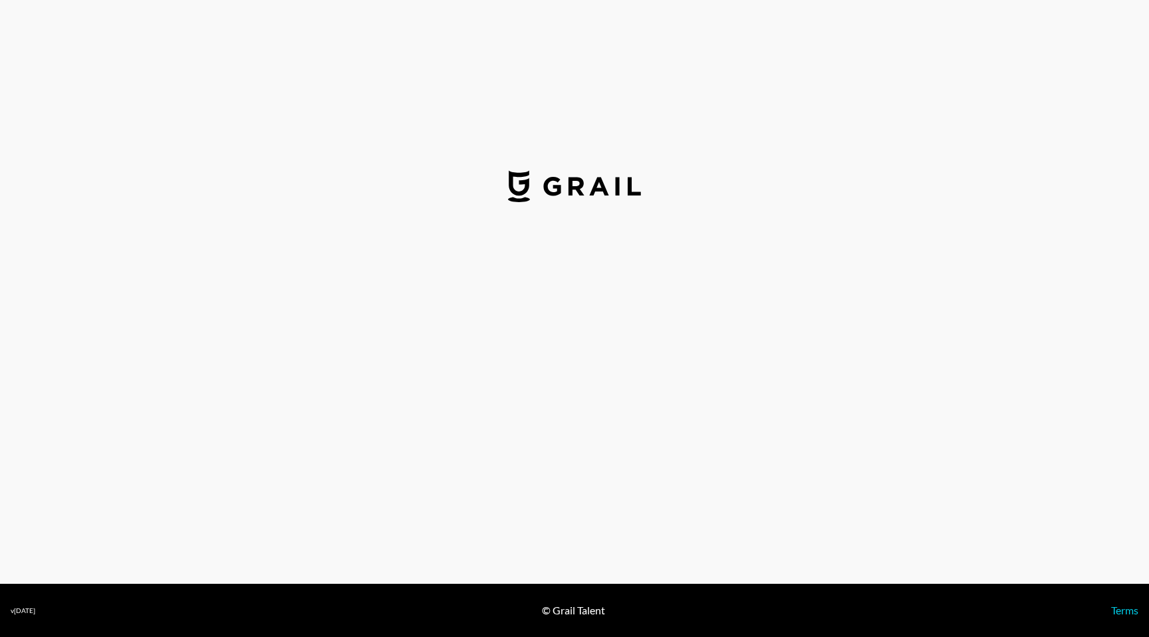
select select "USD"
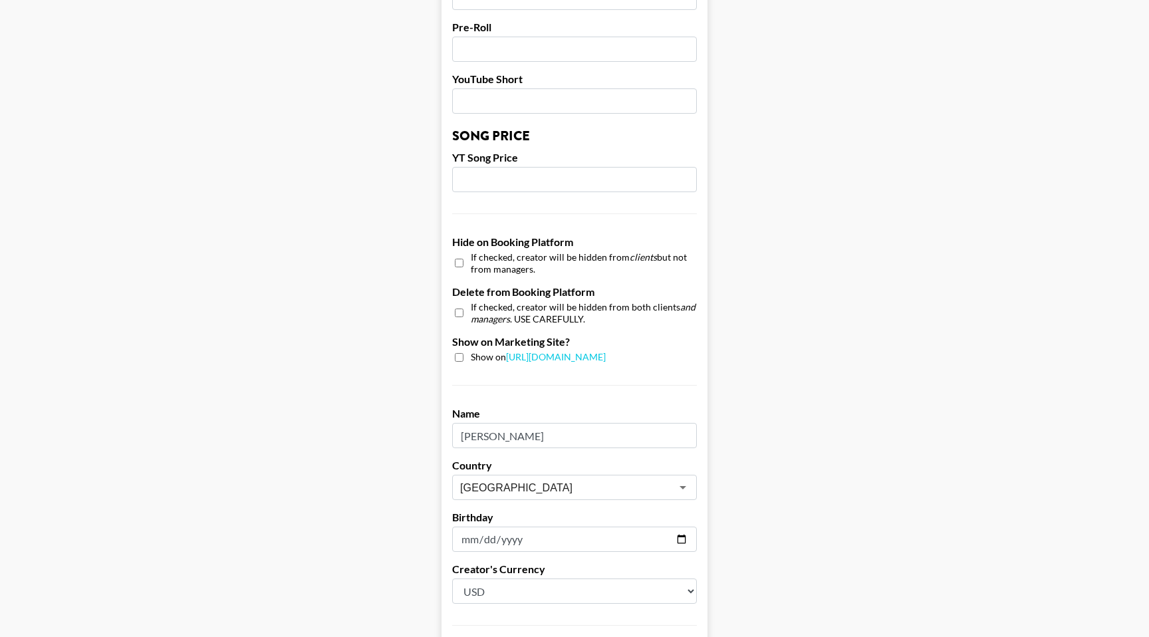
scroll to position [1028, 0]
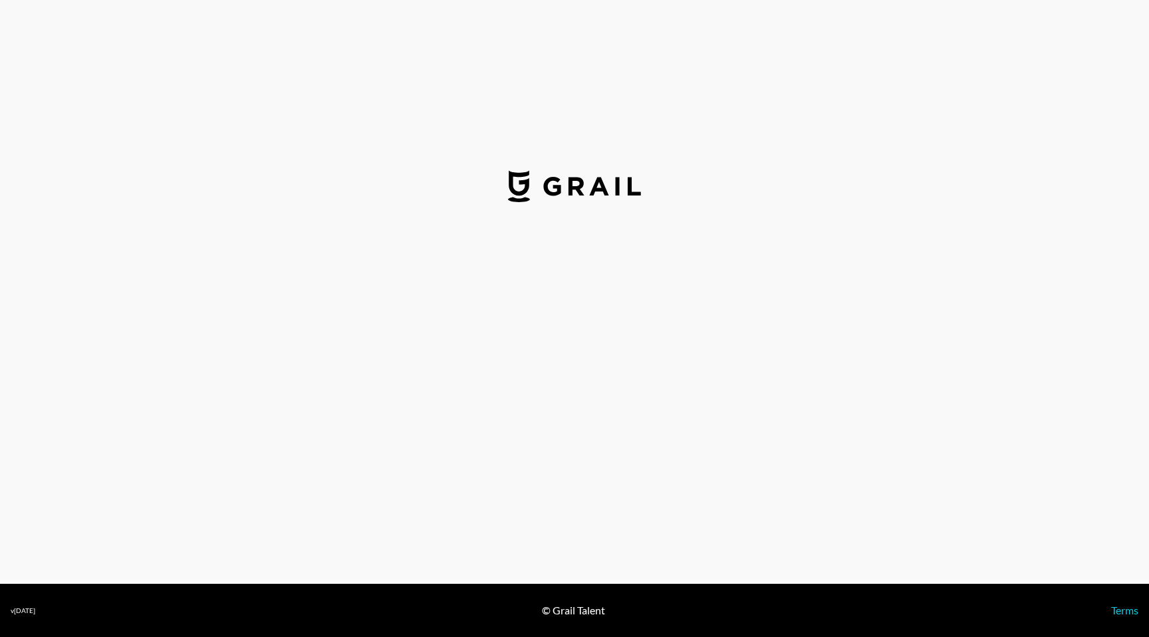
select select "USD"
